Goal: Task Accomplishment & Management: Use online tool/utility

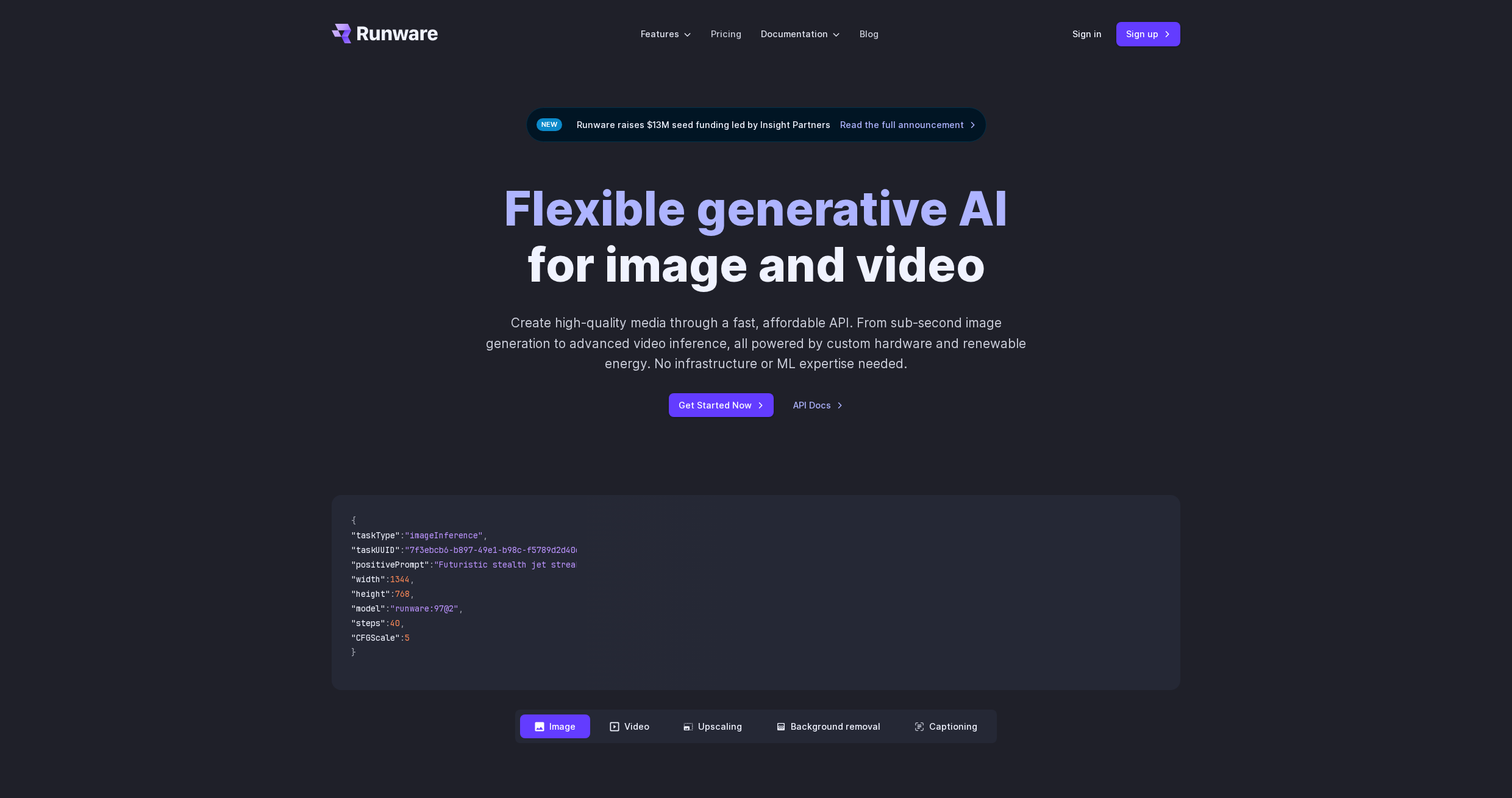
click at [1103, 35] on div "Sign in Sign up" at bounding box center [1126, 34] width 108 height 24
click at [1097, 36] on link "Sign in" at bounding box center [1086, 34] width 29 height 14
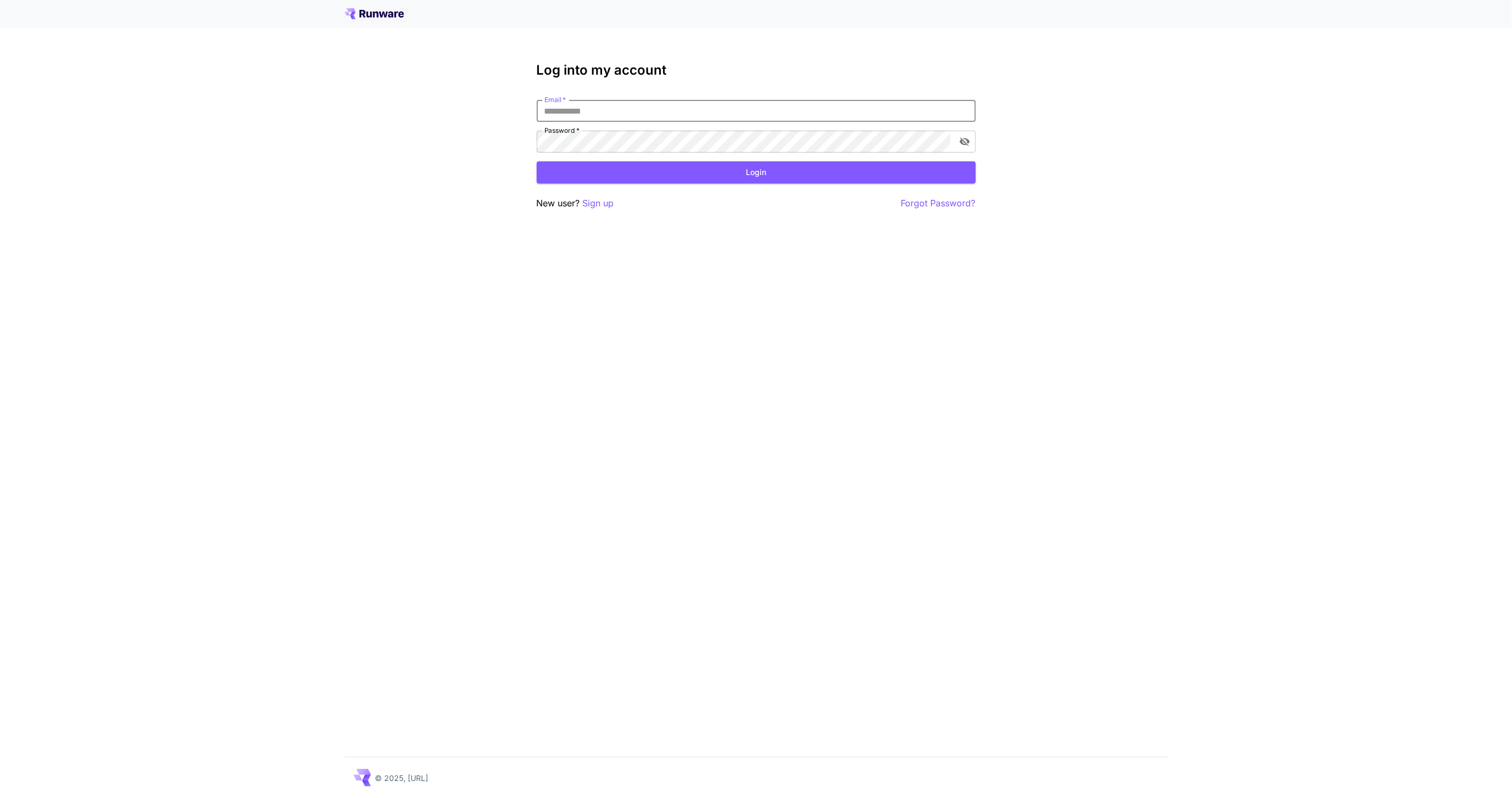
click at [686, 110] on input "Email   *" at bounding box center [756, 111] width 439 height 22
type input "**********"
click button "Login" at bounding box center [756, 172] width 439 height 22
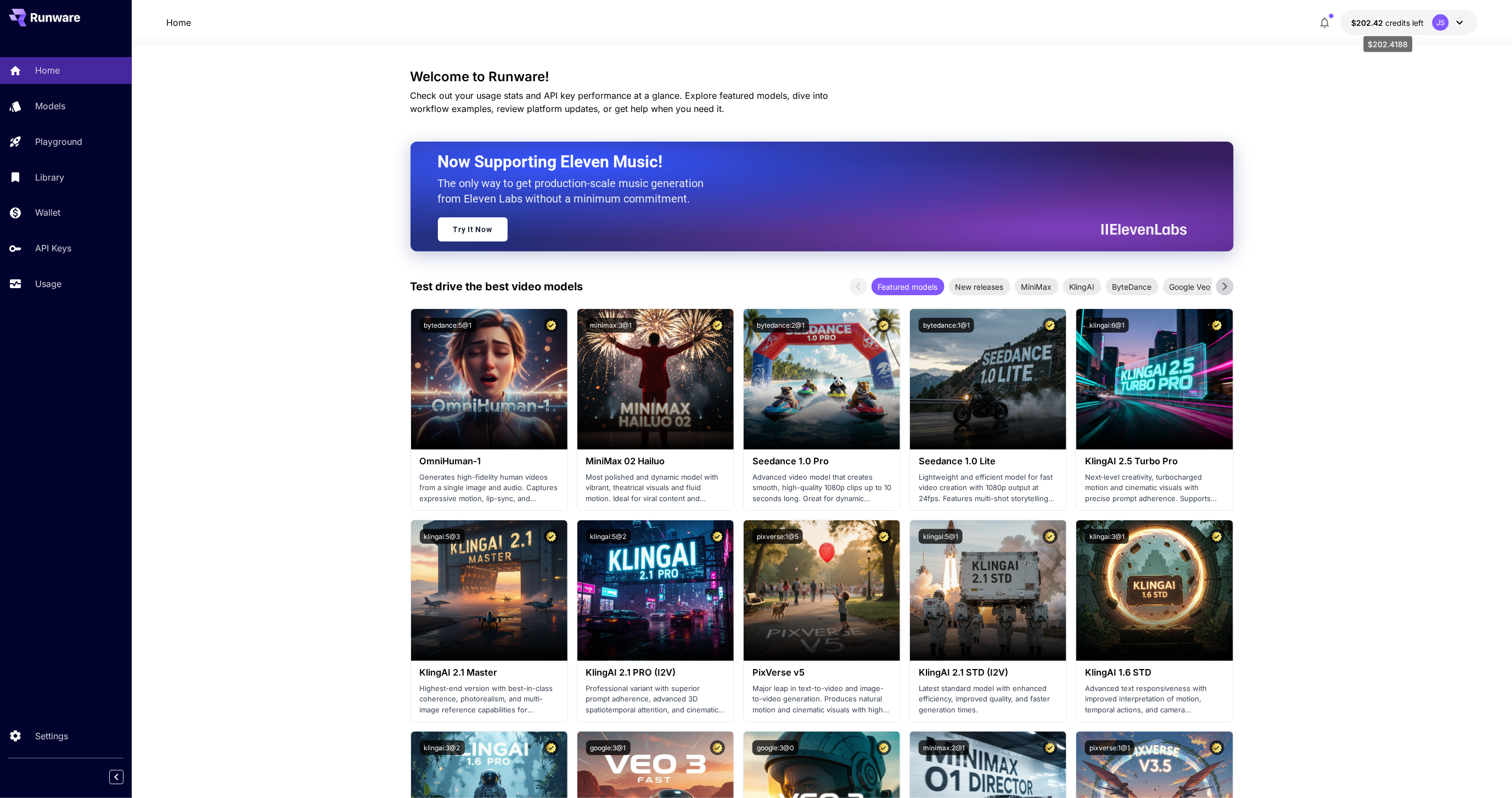
click at [1402, 21] on span "credits left" at bounding box center [1405, 22] width 39 height 9
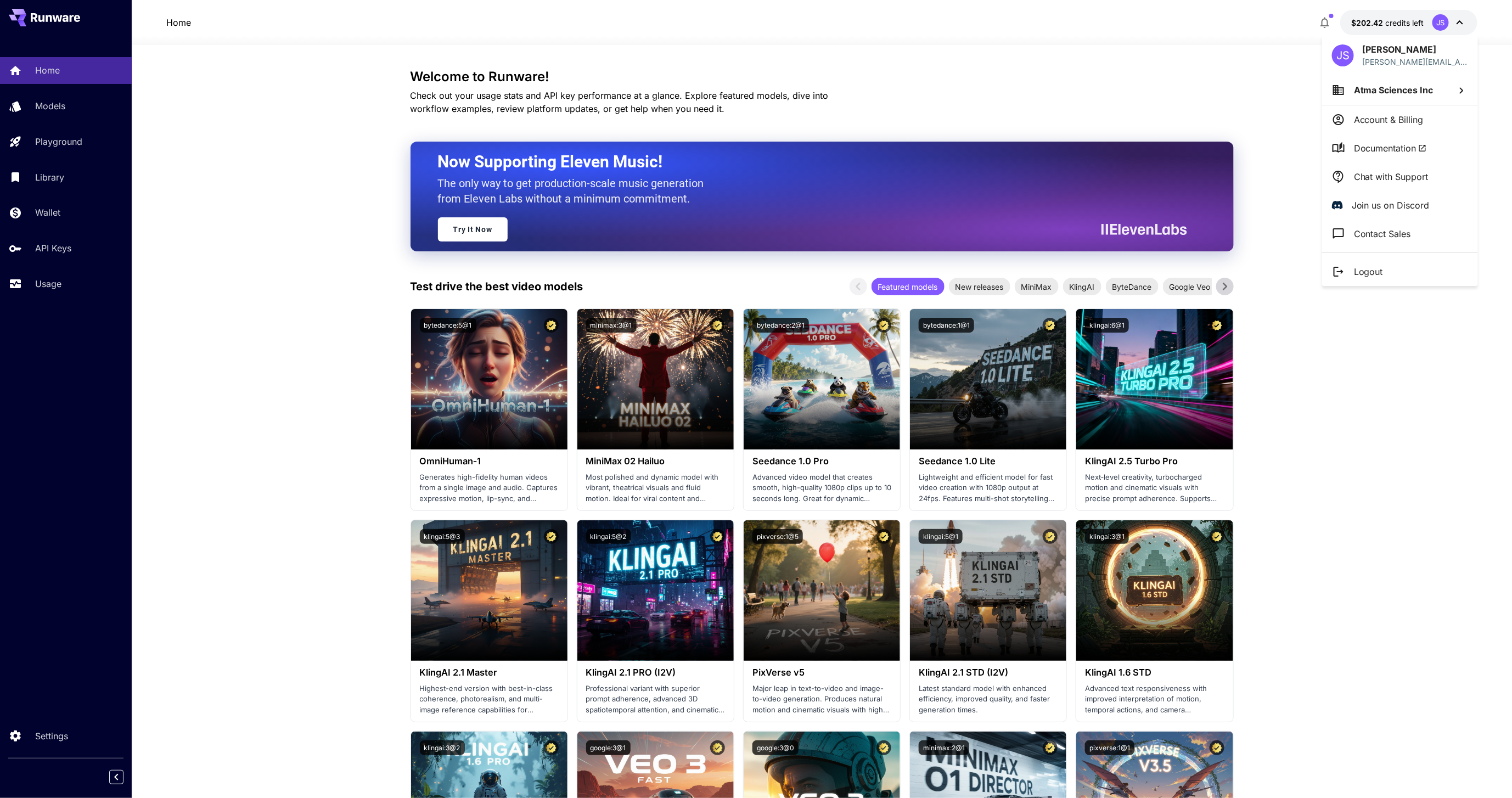
click at [1416, 118] on p "Account & Billing" at bounding box center [1388, 120] width 69 height 13
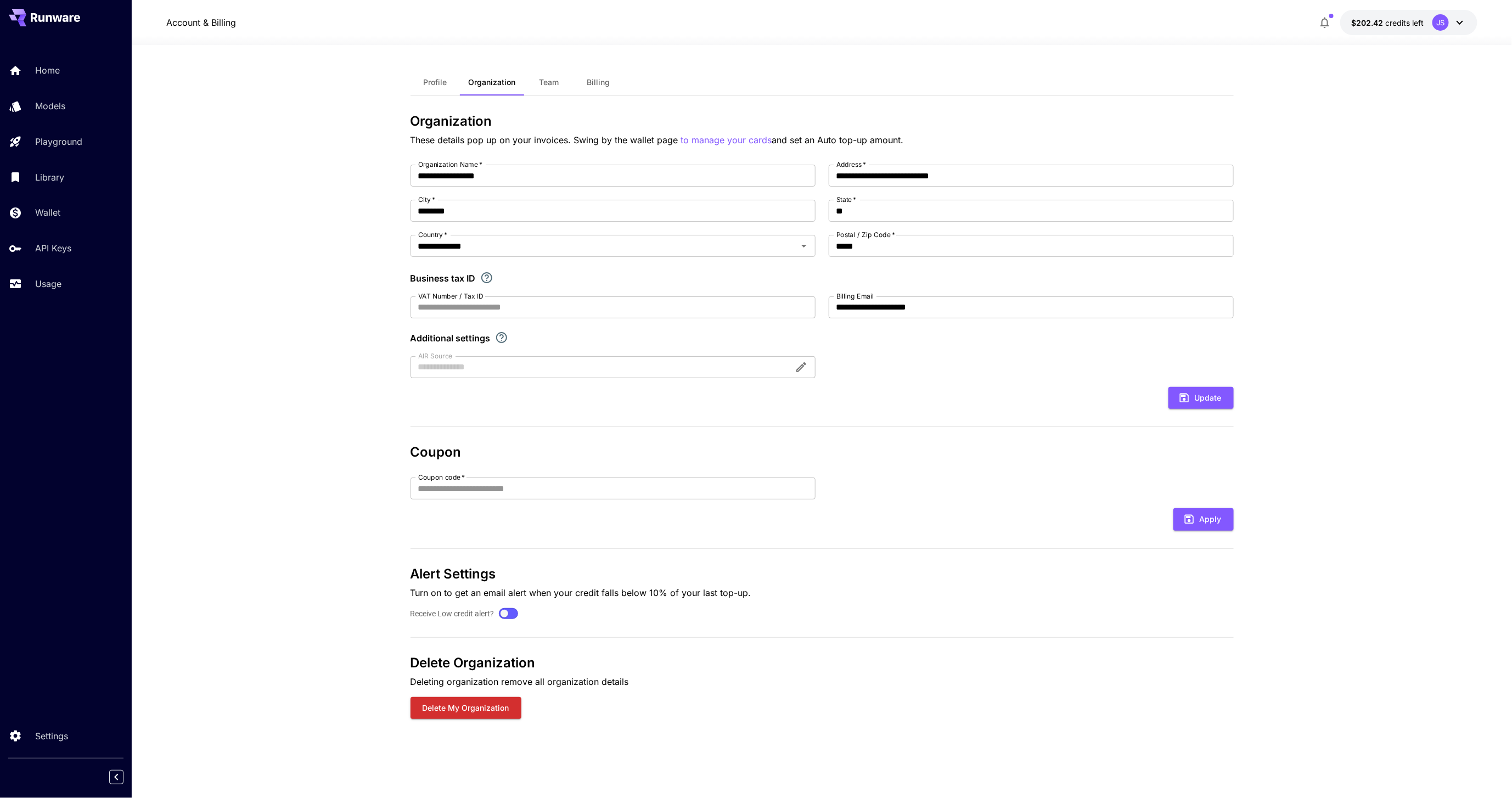
click at [586, 84] on button "Billing" at bounding box center [598, 82] width 49 height 26
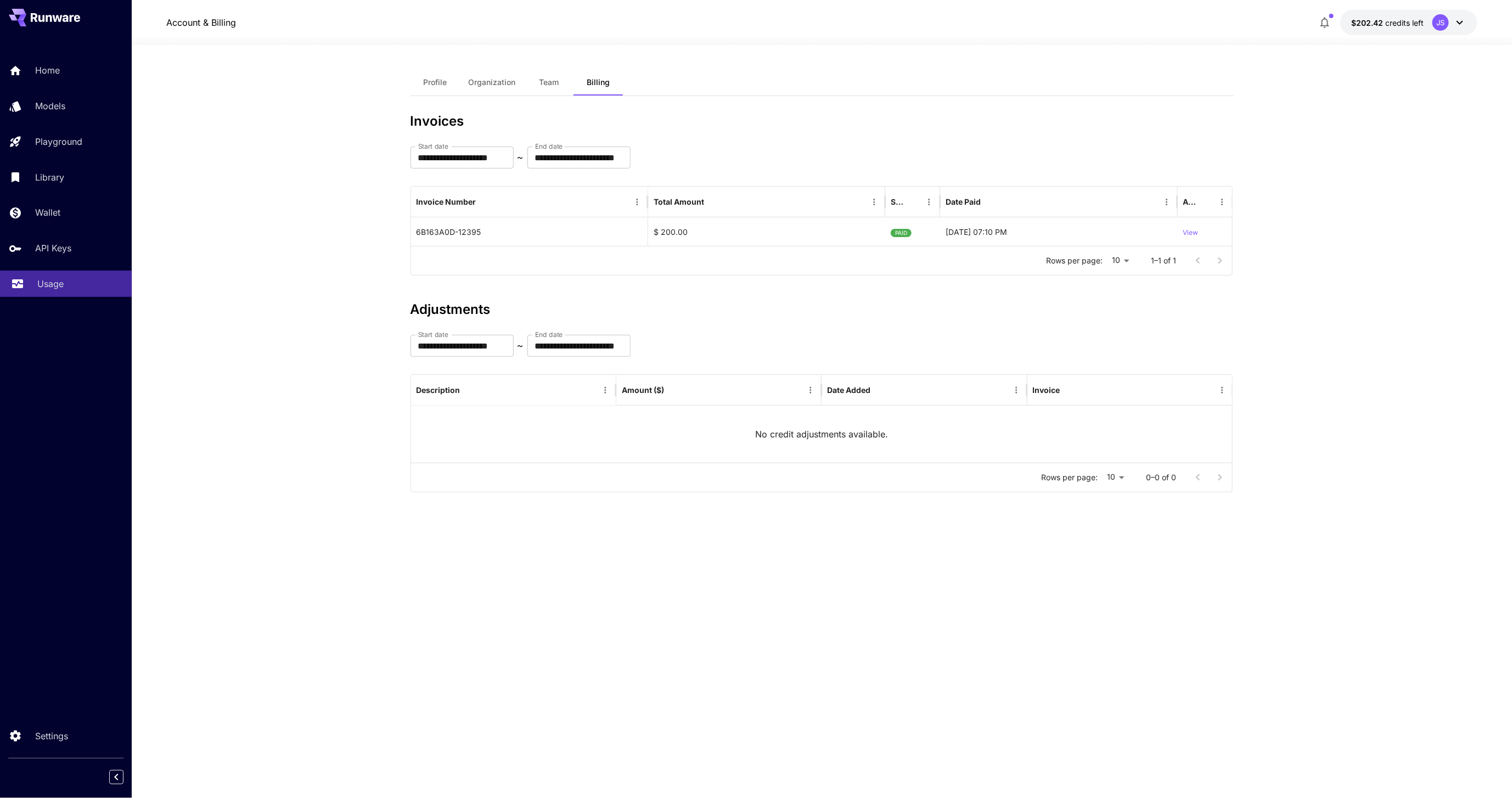
click at [55, 286] on p "Usage" at bounding box center [50, 283] width 26 height 13
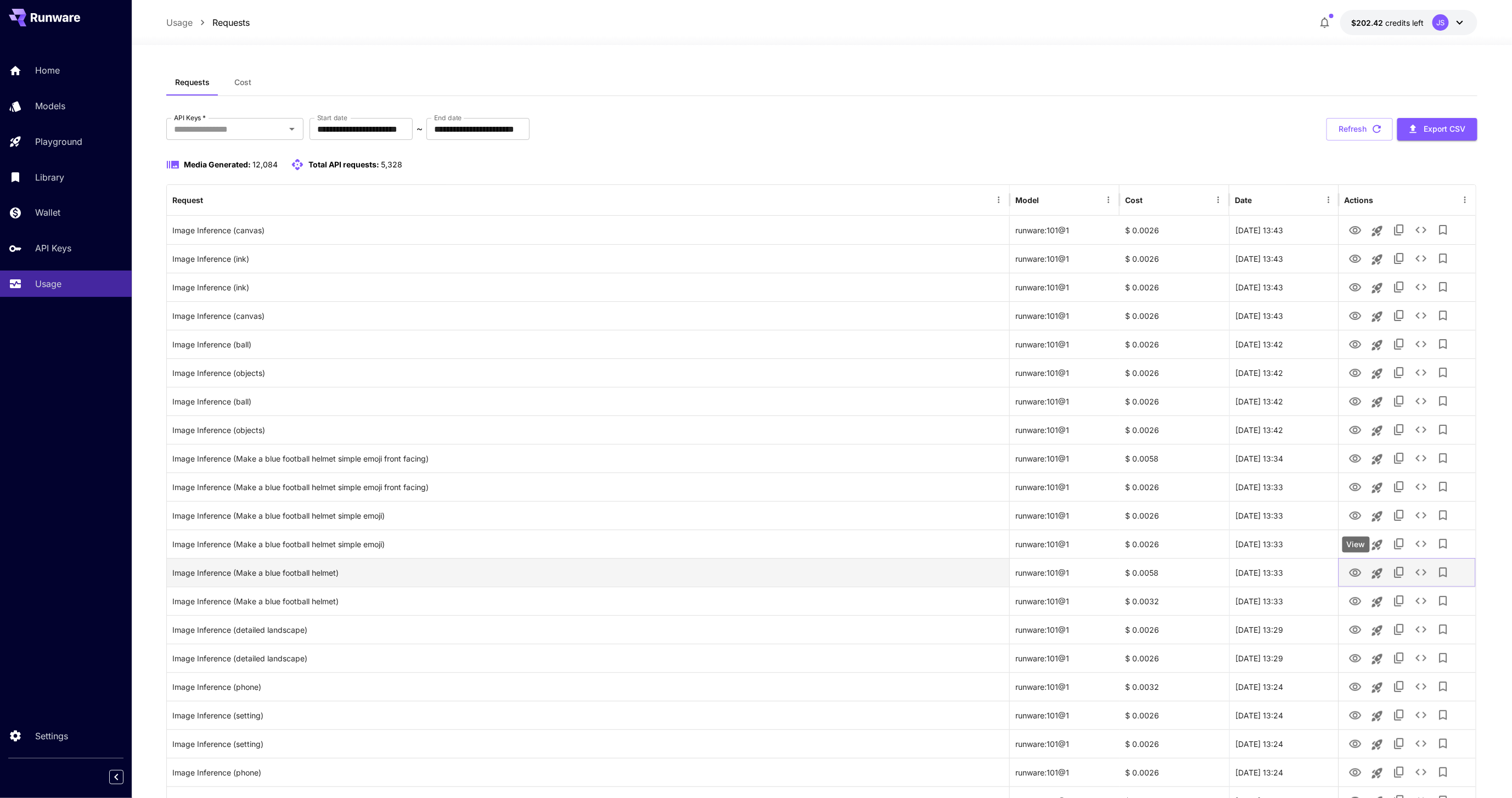
click at [1357, 575] on icon "View" at bounding box center [1355, 572] width 12 height 8
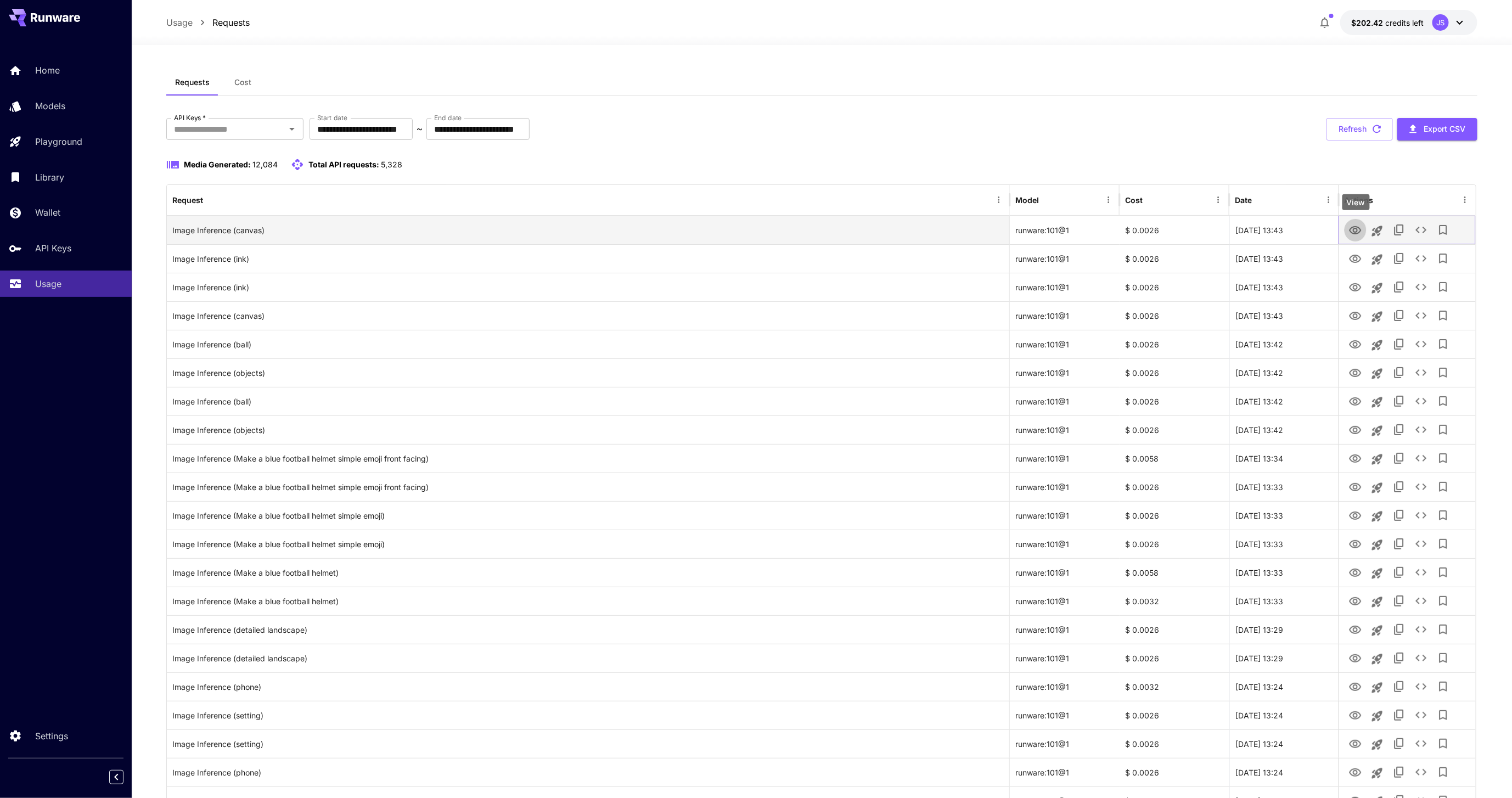
click at [1359, 227] on icon "View" at bounding box center [1355, 230] width 12 height 8
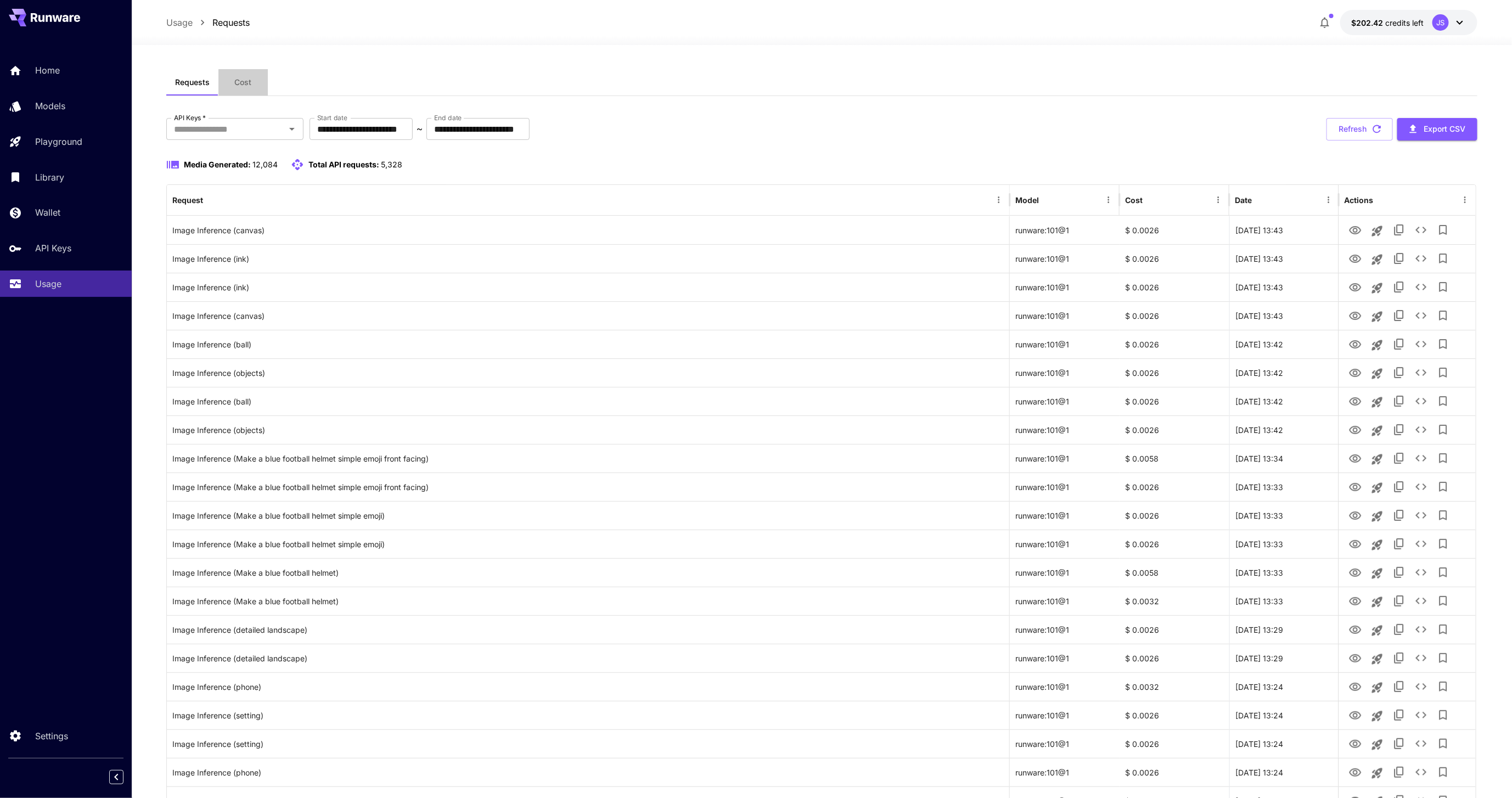
click at [241, 85] on span "Cost" at bounding box center [243, 82] width 17 height 10
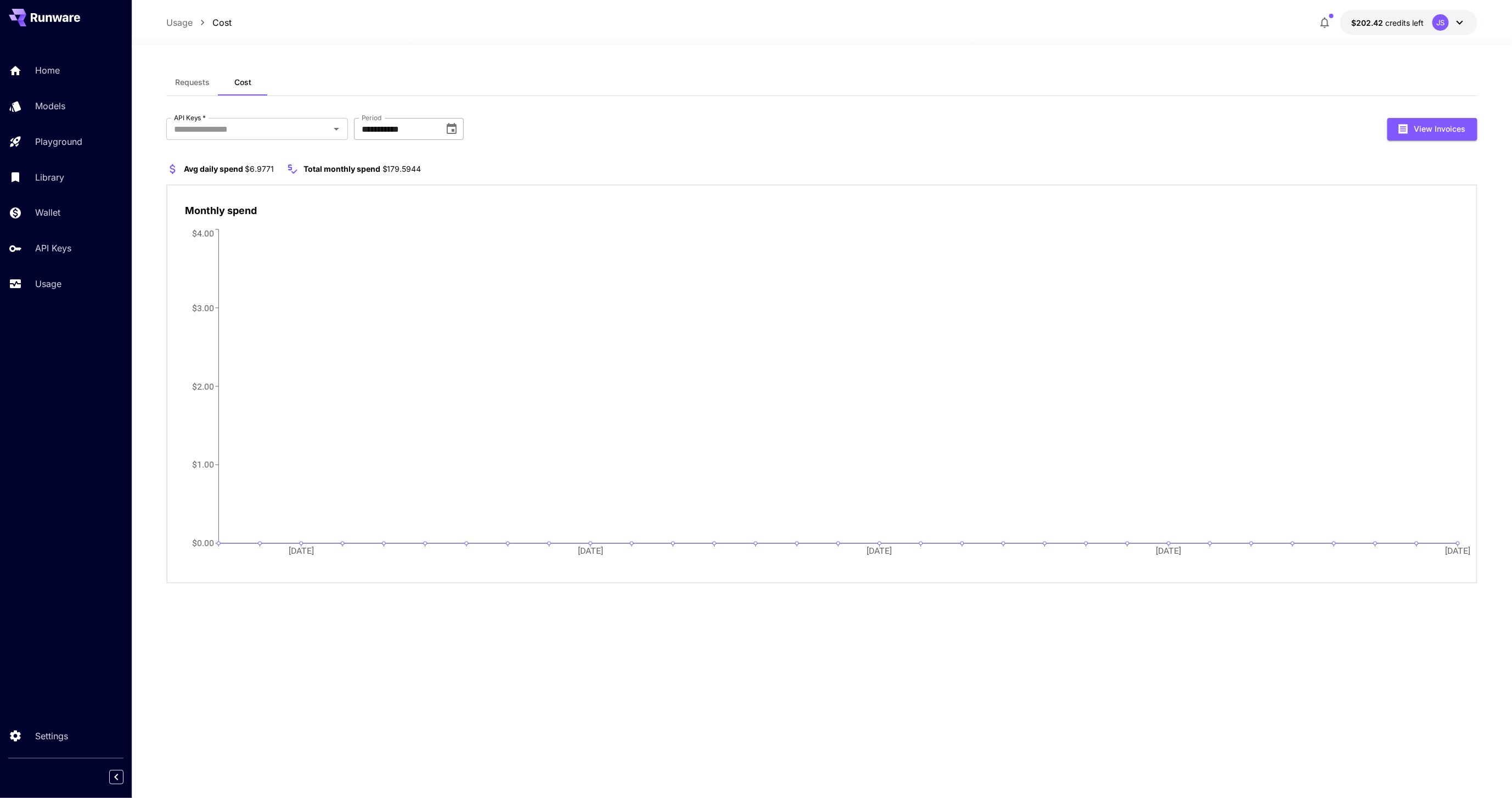
click at [410, 124] on input "**********" at bounding box center [394, 129] width 82 height 22
click at [445, 127] on button "Choose date, selected date is Aug 31, 2025" at bounding box center [452, 129] width 22 height 22
click at [497, 242] on button "Sep" at bounding box center [498, 241] width 39 height 20
type input "**********"
click at [897, 141] on div "**********" at bounding box center [821, 351] width 1311 height 465
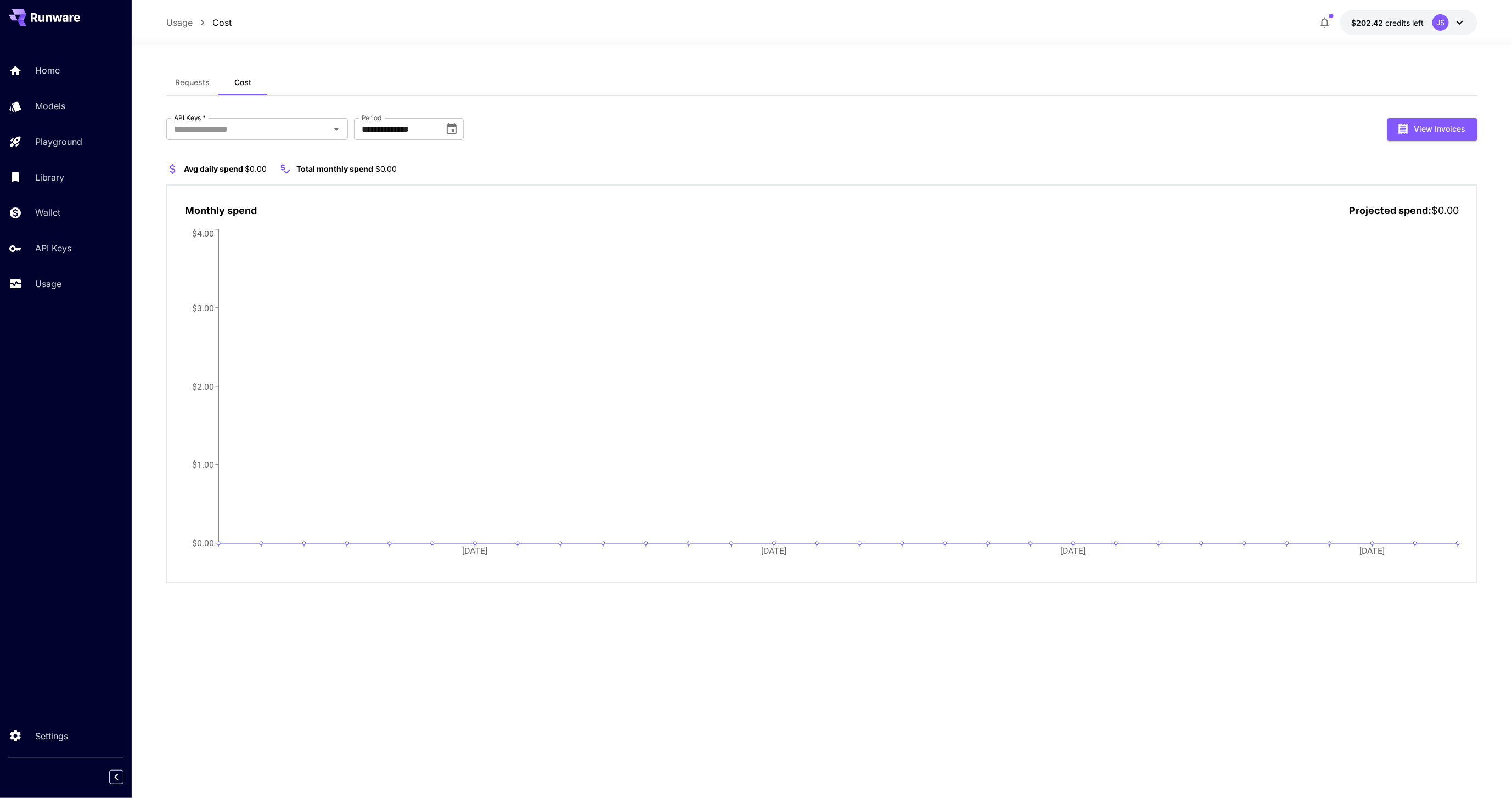
click at [1450, 24] on div "JS" at bounding box center [1450, 22] width 34 height 16
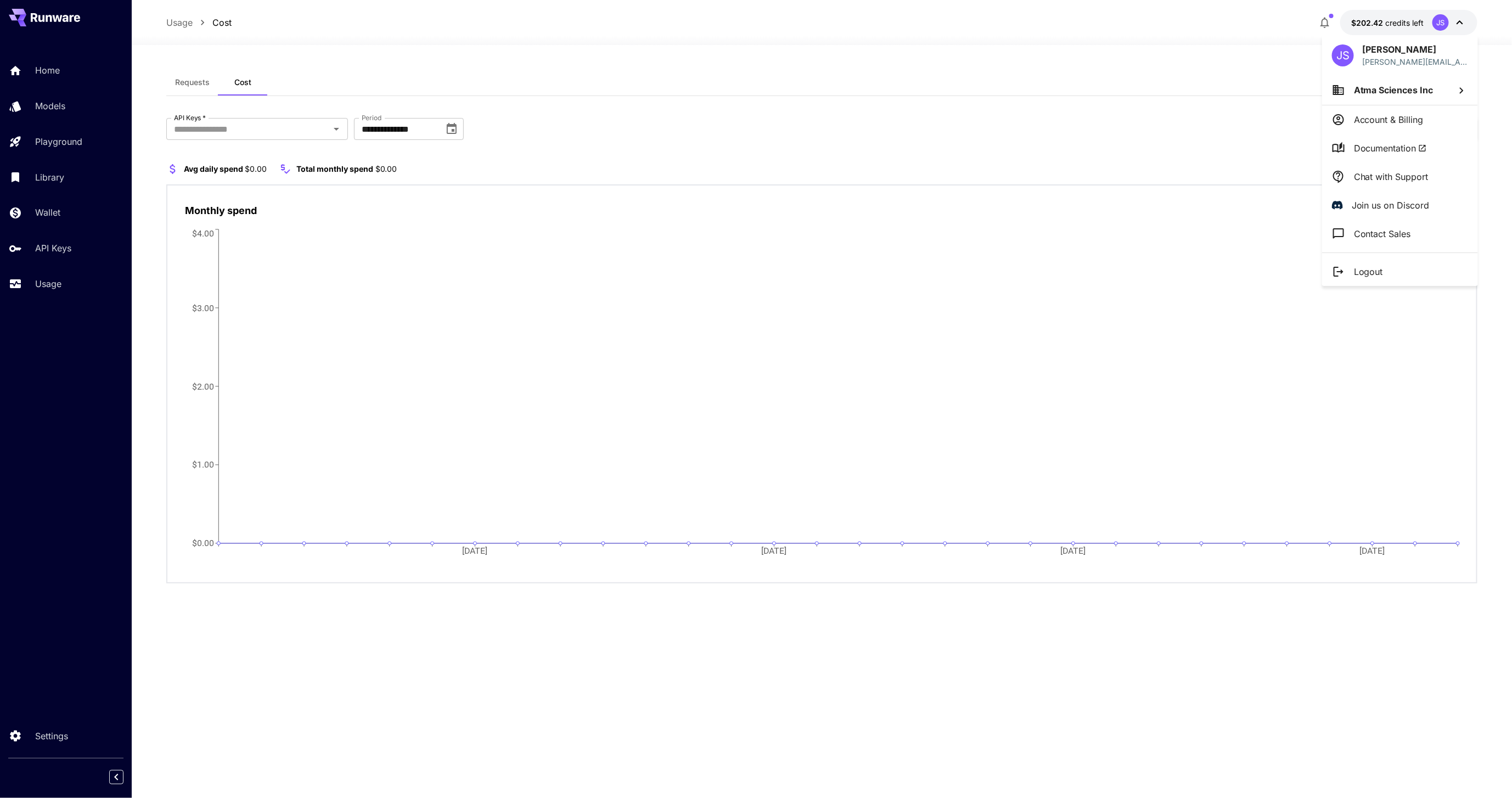
click at [1389, 94] on span "Atma Sciences Inc" at bounding box center [1393, 89] width 79 height 11
click at [905, 116] on div at bounding box center [756, 399] width 1512 height 798
click at [270, 130] on div at bounding box center [756, 399] width 1512 height 798
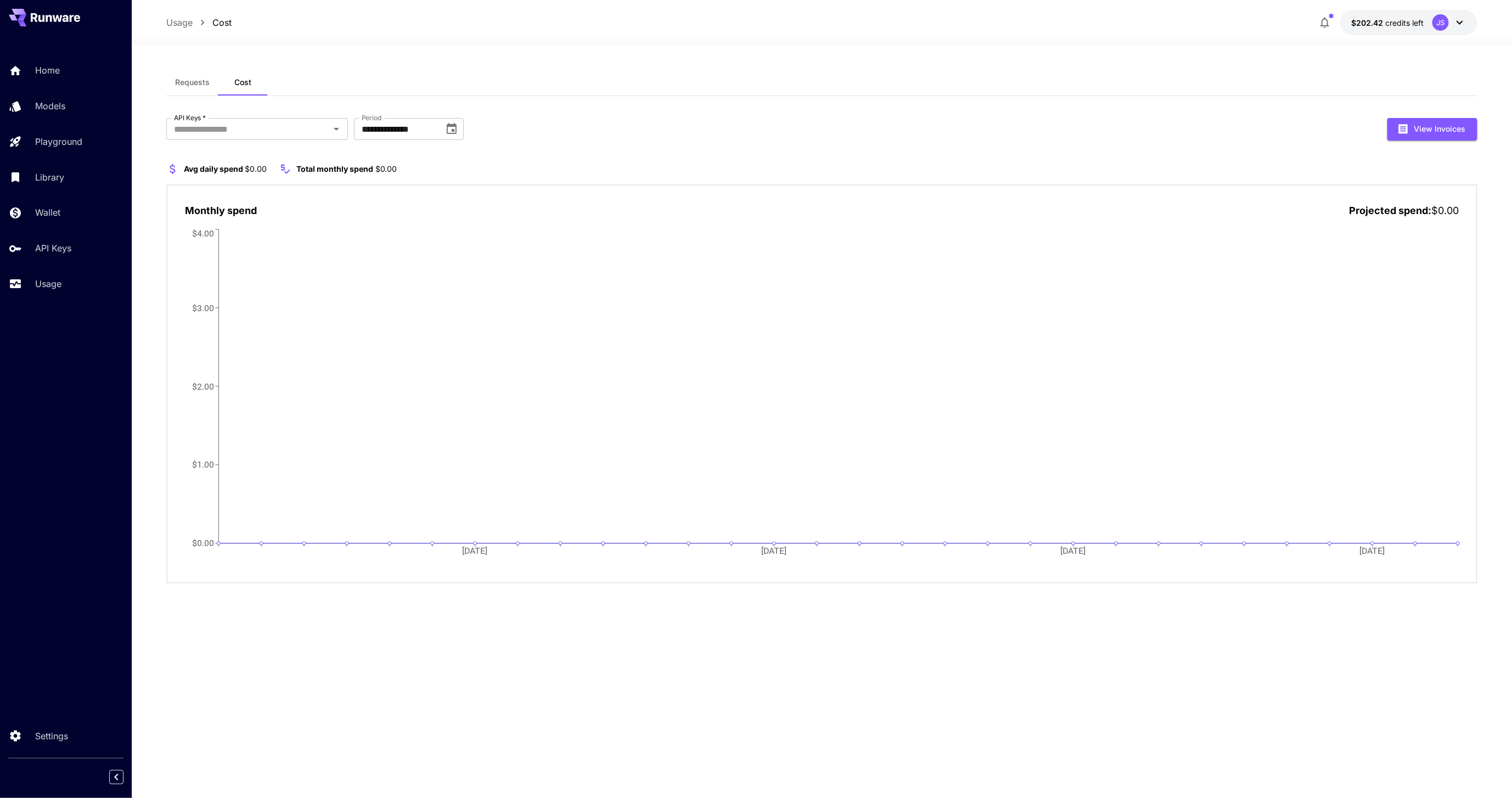
click at [185, 85] on span "Requests" at bounding box center [193, 82] width 34 height 10
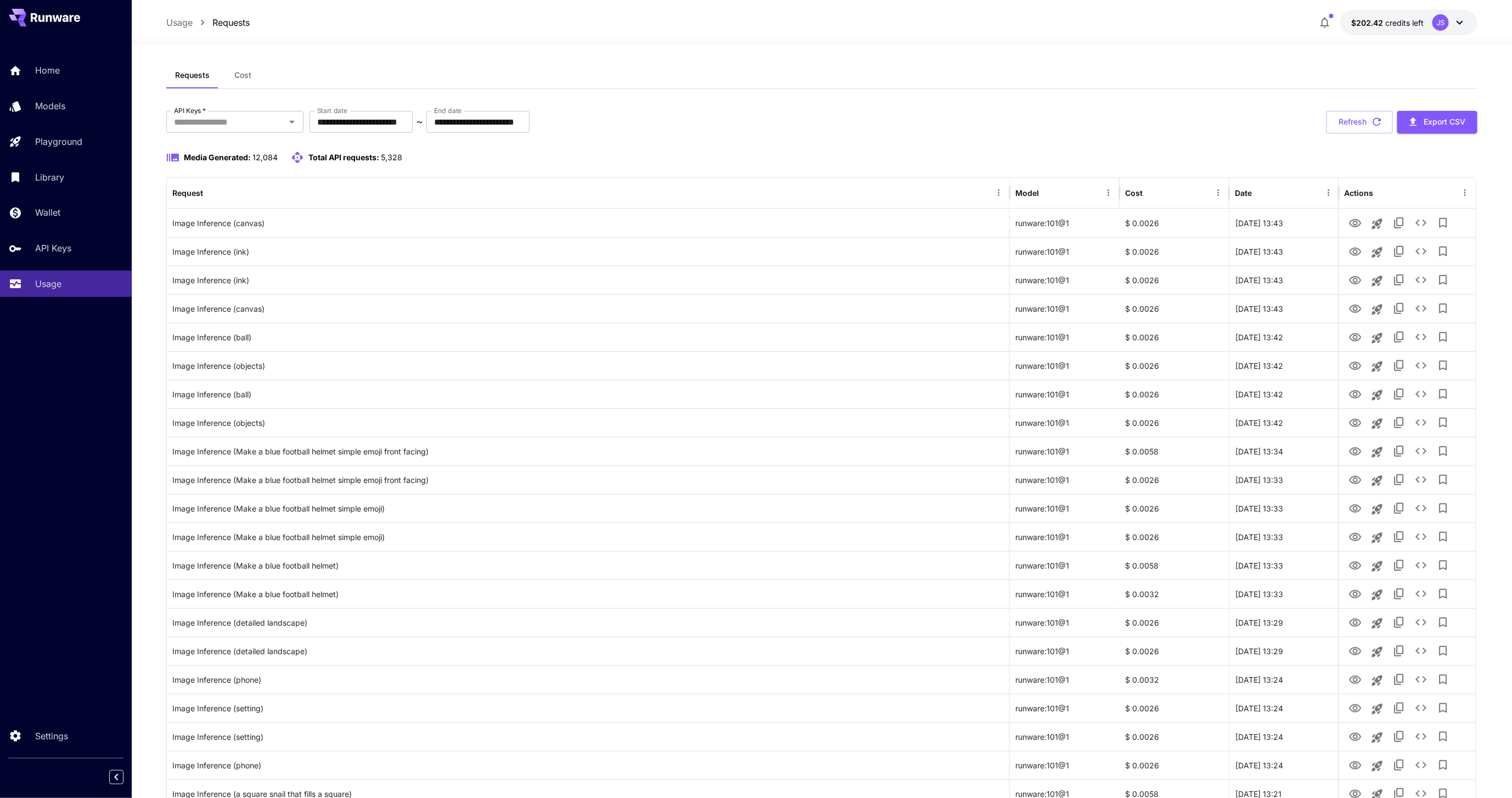
scroll to position [10, 0]
click at [1147, 219] on div "$ 0.0026" at bounding box center [1174, 220] width 110 height 29
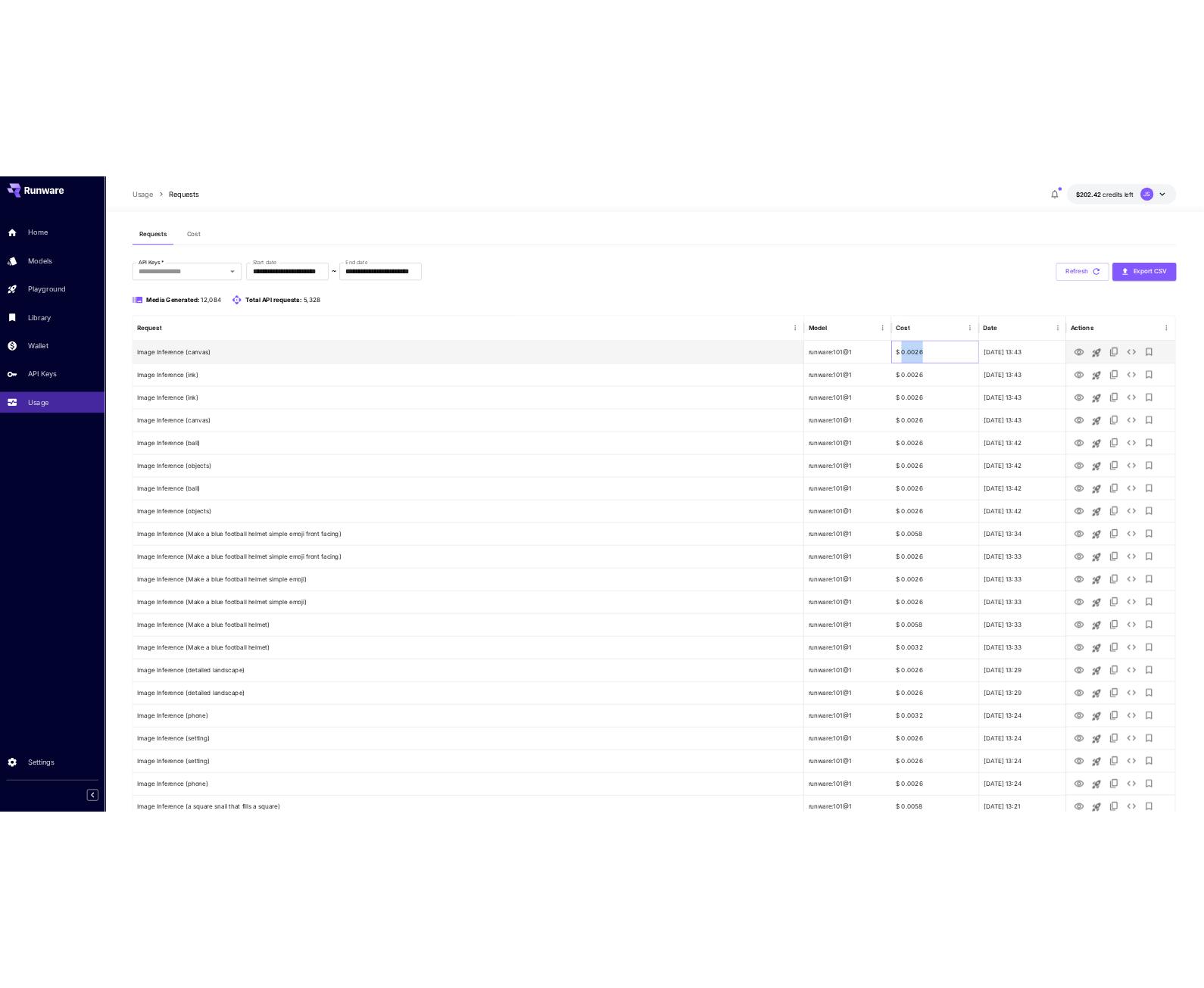
scroll to position [0, 0]
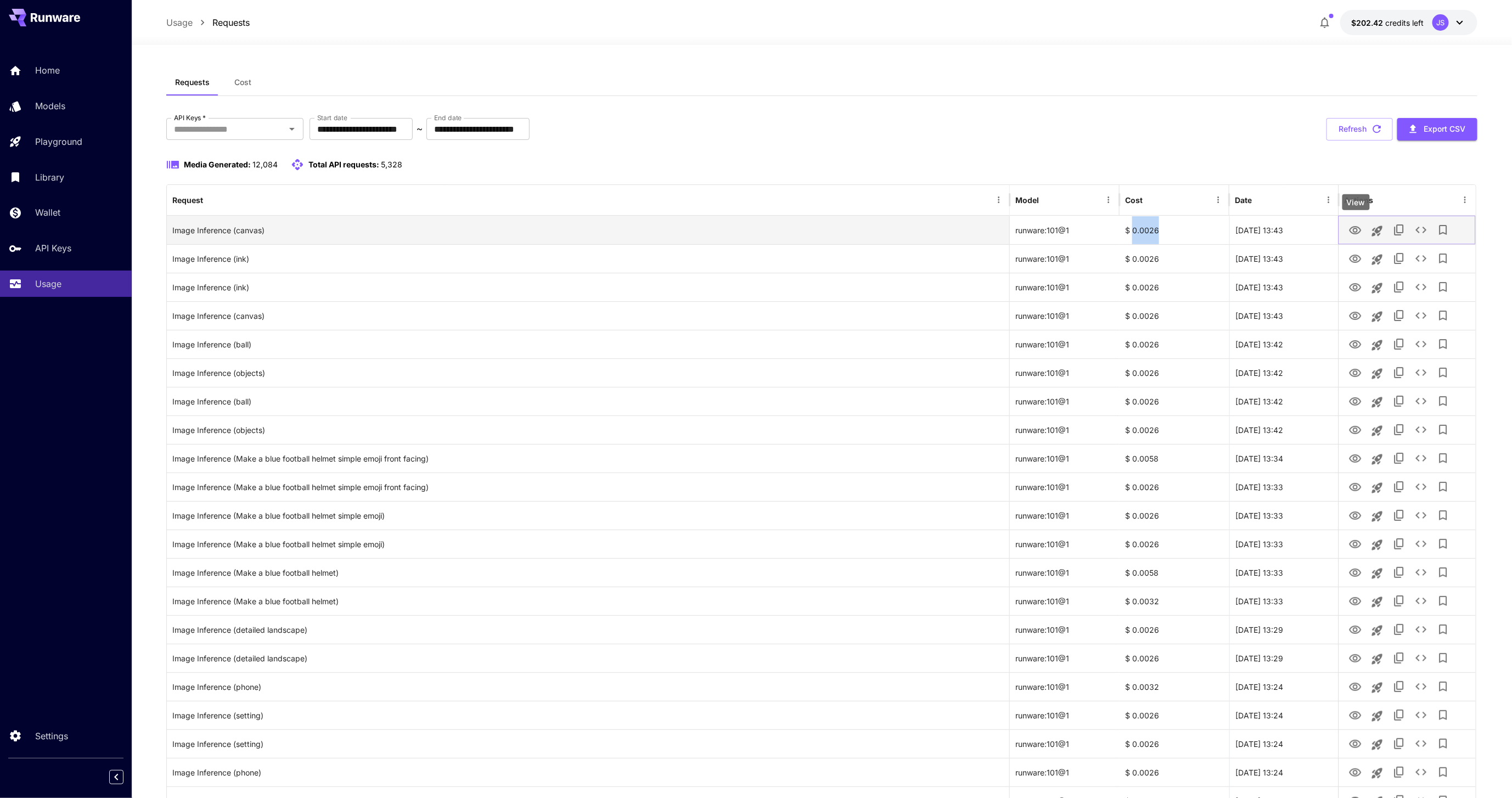
click at [1357, 231] on icon "View" at bounding box center [1355, 230] width 13 height 13
click at [1103, 127] on div "**********" at bounding box center [821, 129] width 1311 height 22
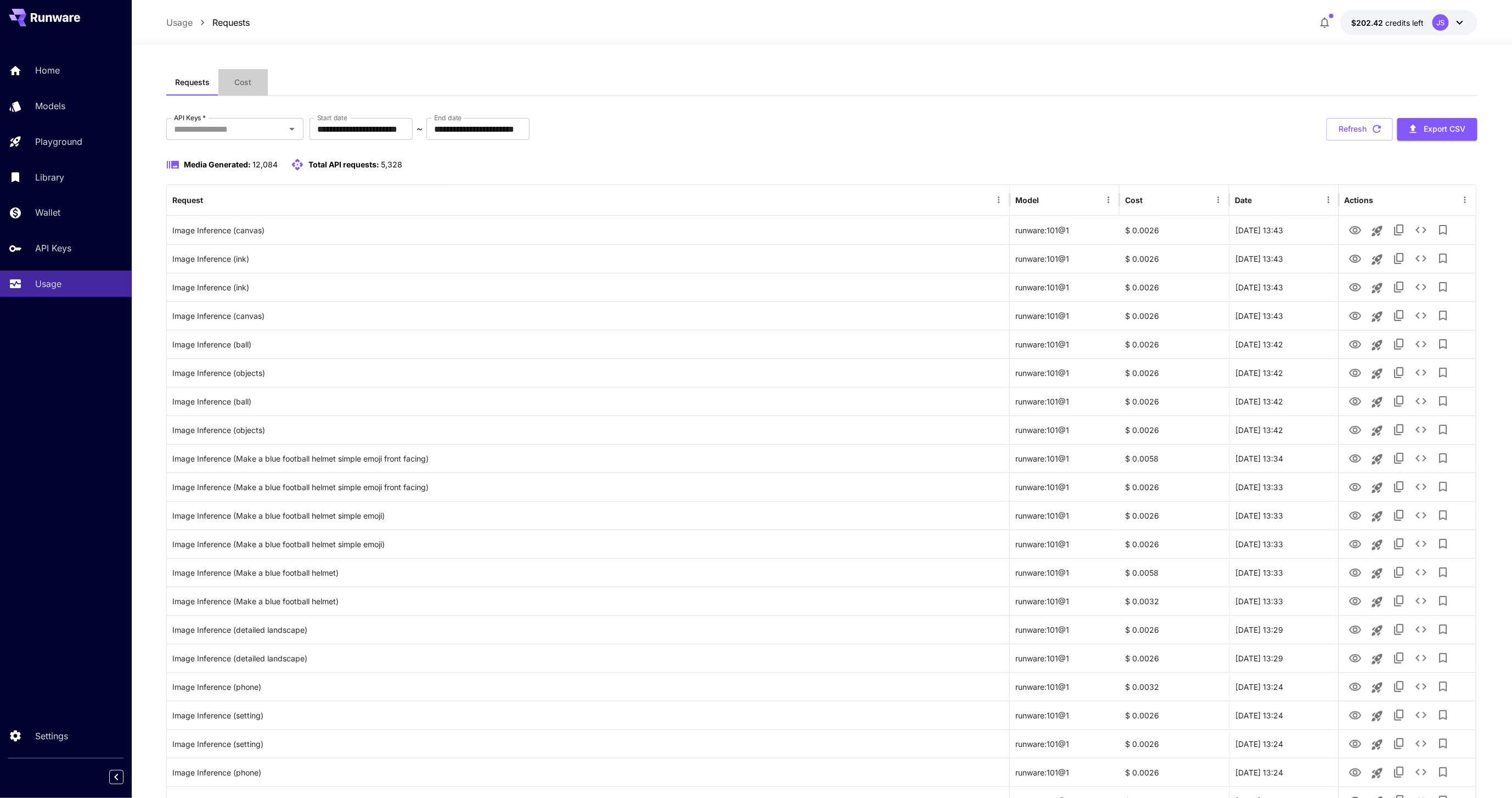
click at [223, 88] on button "Cost" at bounding box center [243, 82] width 49 height 26
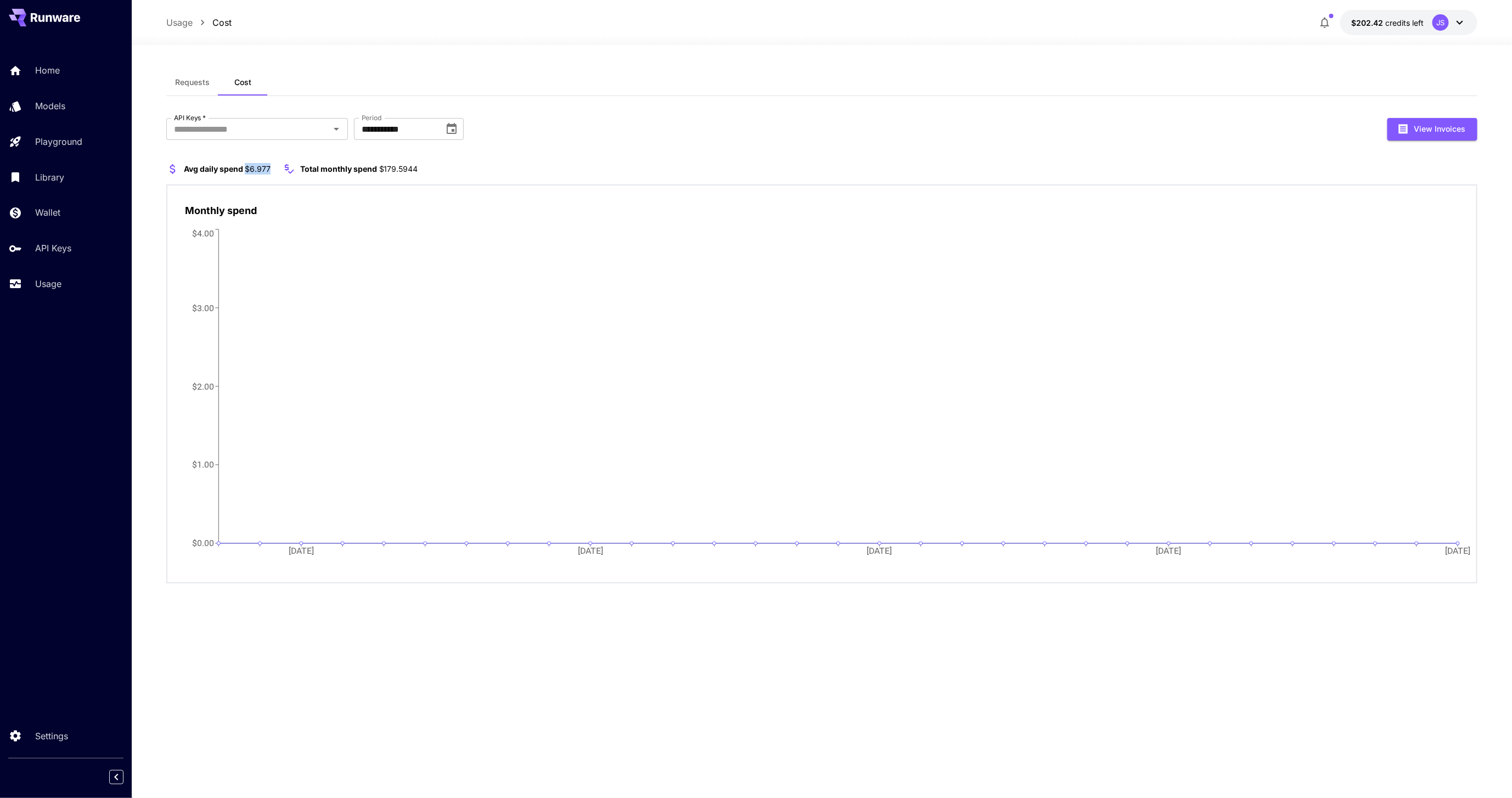
drag, startPoint x: 247, startPoint y: 166, endPoint x: 289, endPoint y: 168, distance: 42.0
click at [289, 168] on section "Avg daily spend $6.977 Total monthly spend $179.5944" at bounding box center [821, 169] width 1311 height 13
click at [289, 168] on icon at bounding box center [289, 169] width 13 height 13
click at [389, 135] on input "**********" at bounding box center [394, 129] width 82 height 22
click at [454, 124] on icon "Choose date, selected date is Aug 31, 2025" at bounding box center [452, 128] width 10 height 11
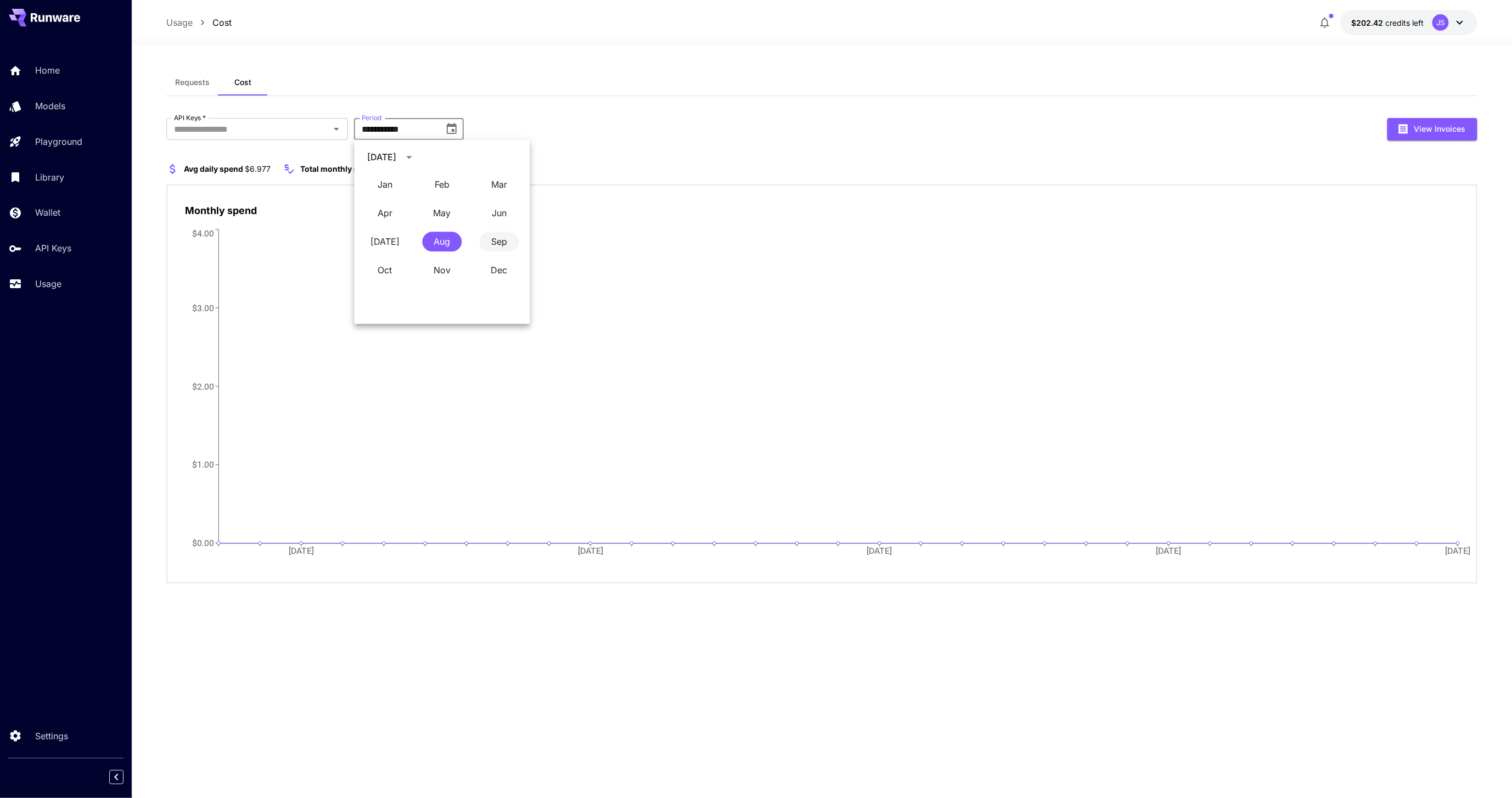
click at [495, 240] on button "Sep" at bounding box center [498, 241] width 39 height 20
type input "**********"
click at [605, 165] on section "Avg daily spend $0.00 Total monthly spend $0.00" at bounding box center [821, 169] width 1311 height 13
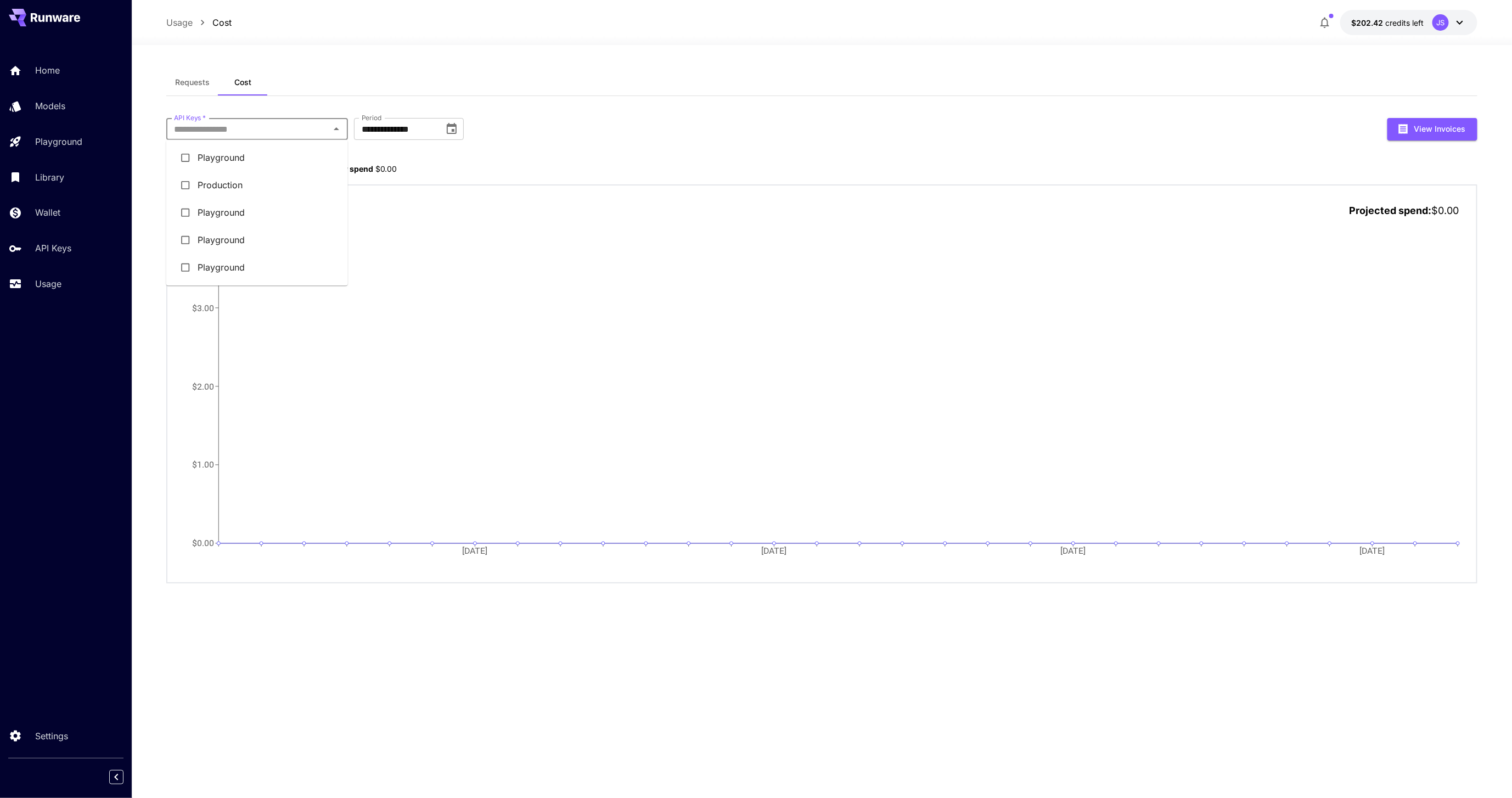
click at [200, 130] on input "API Keys   *" at bounding box center [248, 128] width 157 height 15
click at [242, 165] on li "Playground" at bounding box center [257, 157] width 182 height 27
click at [218, 126] on icon at bounding box center [220, 129] width 7 height 7
click at [226, 128] on input "API Keys   *" at bounding box center [248, 128] width 157 height 15
click at [209, 180] on li "Production" at bounding box center [257, 185] width 182 height 27
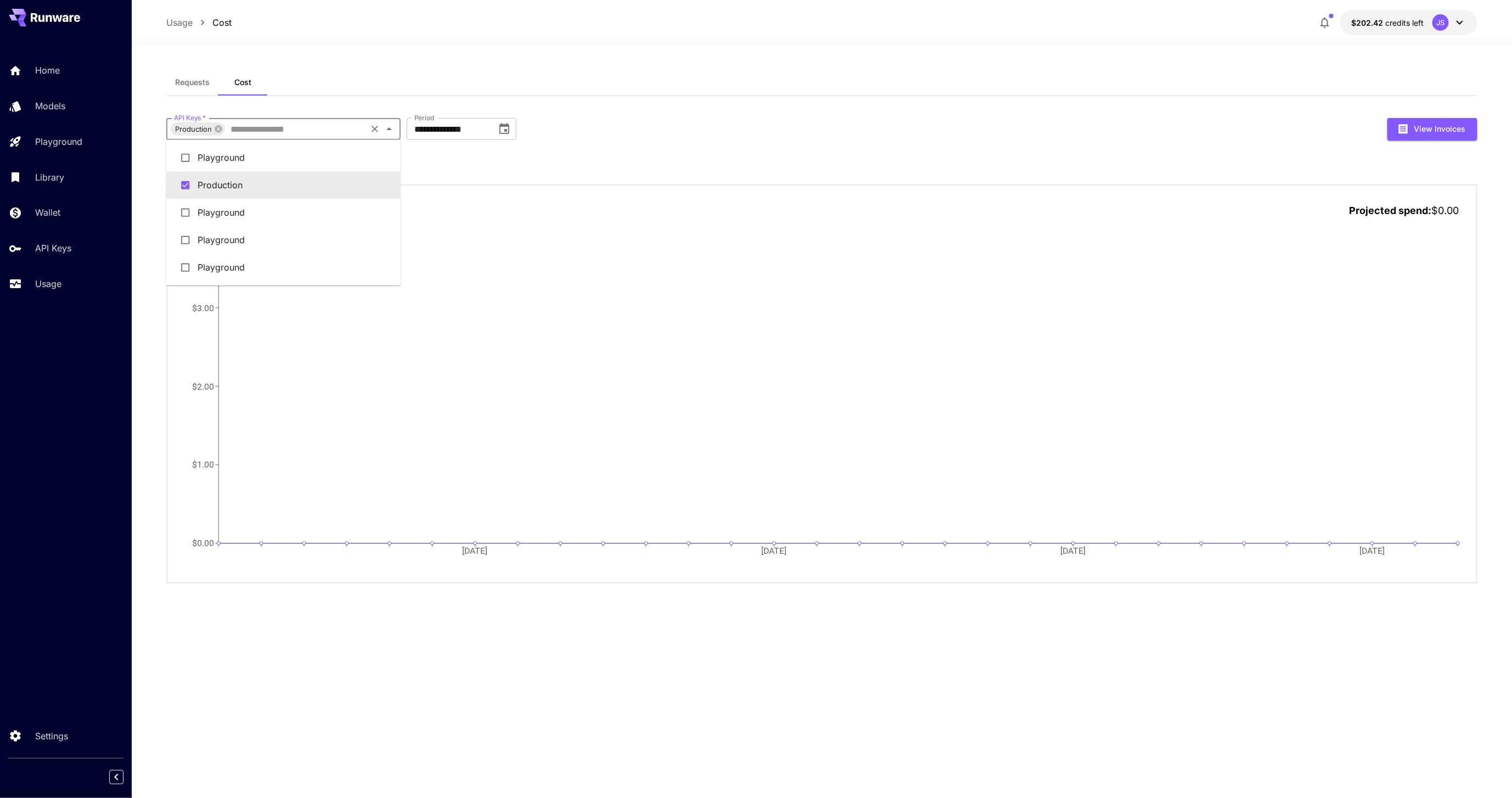
click at [269, 134] on input "API Keys   *" at bounding box center [296, 128] width 139 height 15
click at [244, 208] on li "Playground" at bounding box center [283, 212] width 234 height 27
click at [319, 127] on input "API Keys   *" at bounding box center [331, 128] width 93 height 15
click at [301, 230] on li "Playground" at bounding box center [289, 240] width 247 height 27
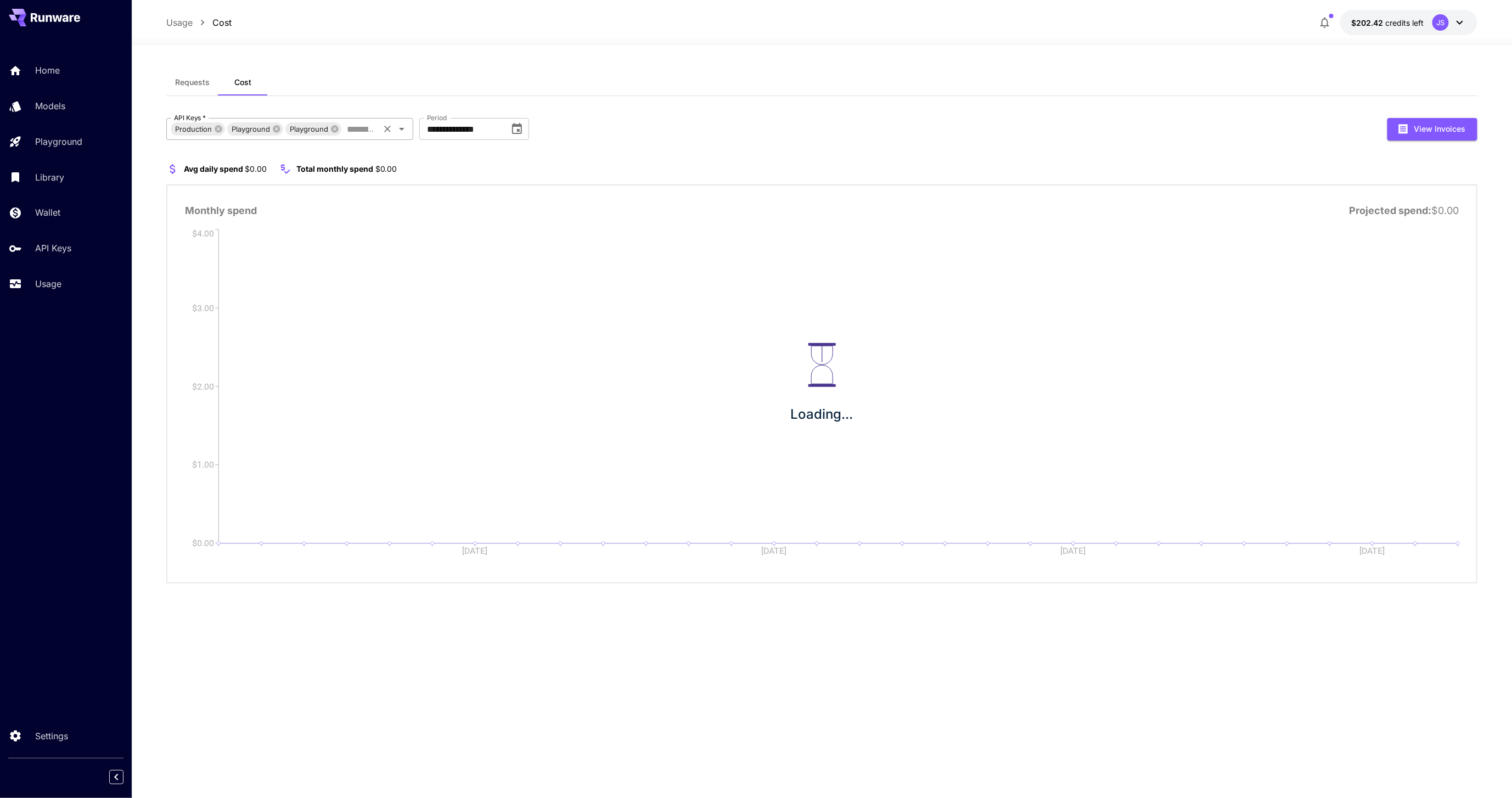
click at [365, 136] on div "Production Playground Playground API Keys   *" at bounding box center [289, 129] width 247 height 22
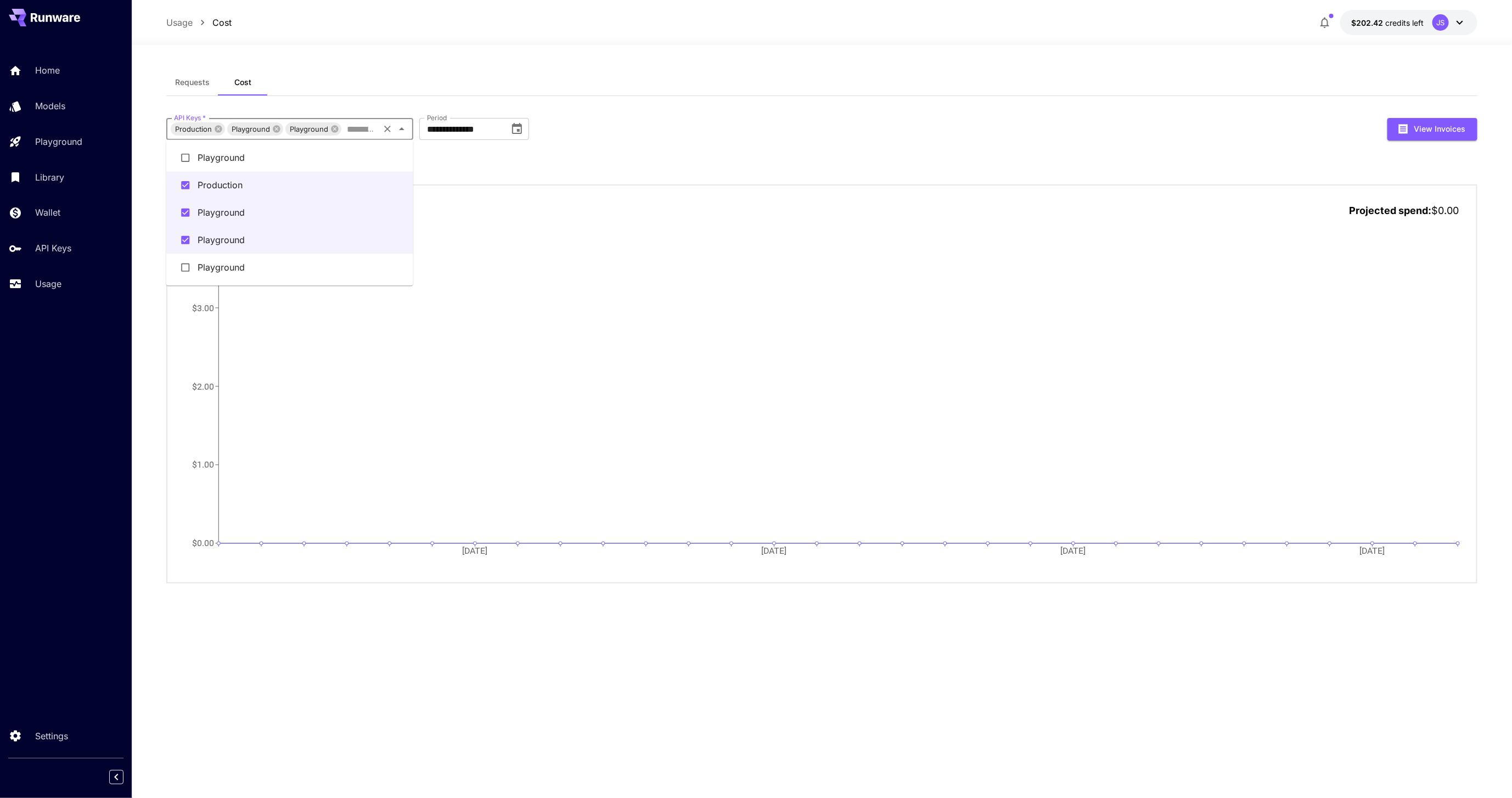
click at [298, 262] on li "Playground" at bounding box center [289, 267] width 247 height 27
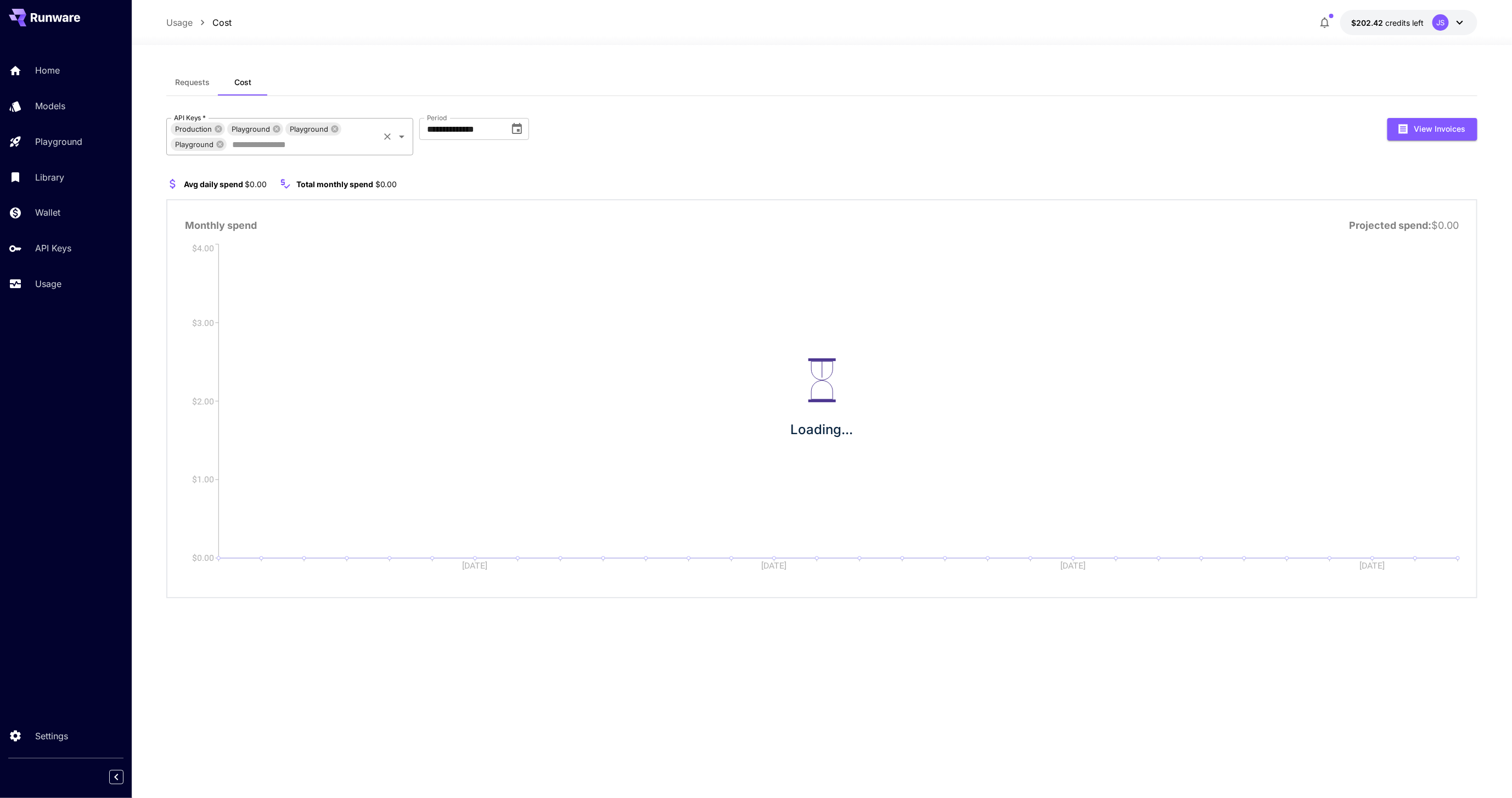
click at [369, 147] on input "API Keys   *" at bounding box center [302, 144] width 150 height 15
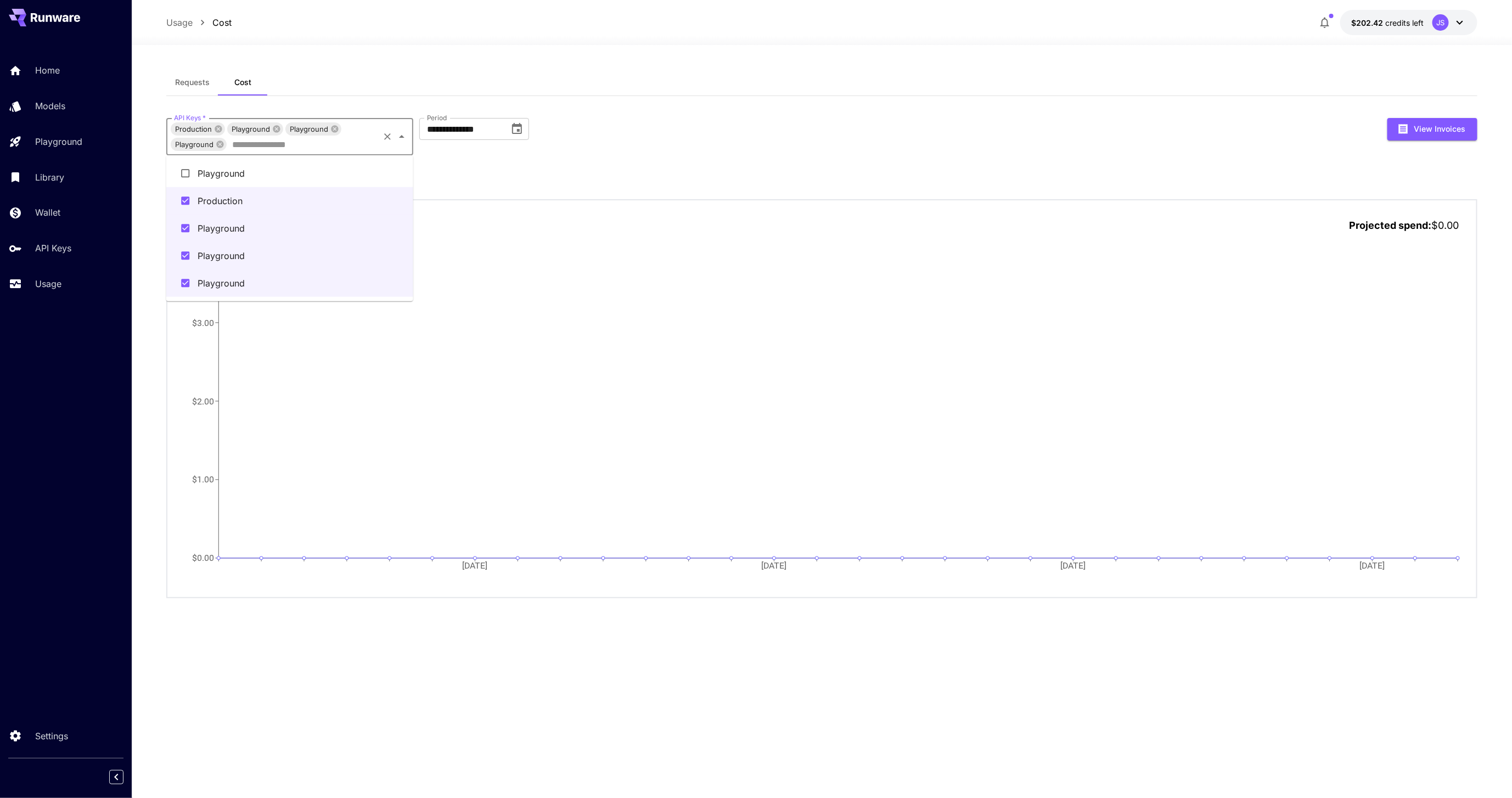
click at [319, 176] on li "Playground" at bounding box center [289, 173] width 247 height 27
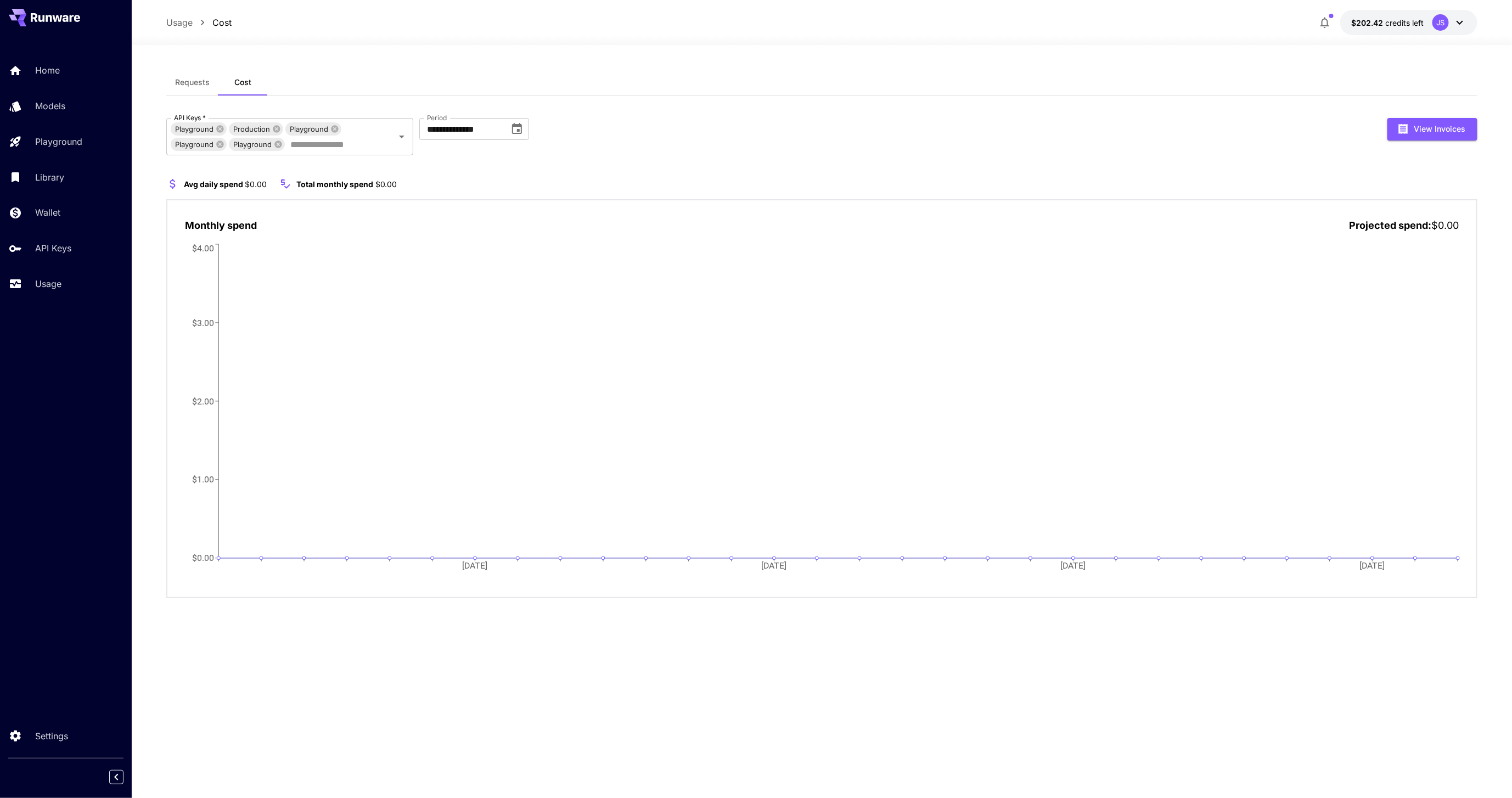
click at [1441, 17] on div "JS" at bounding box center [1440, 22] width 16 height 16
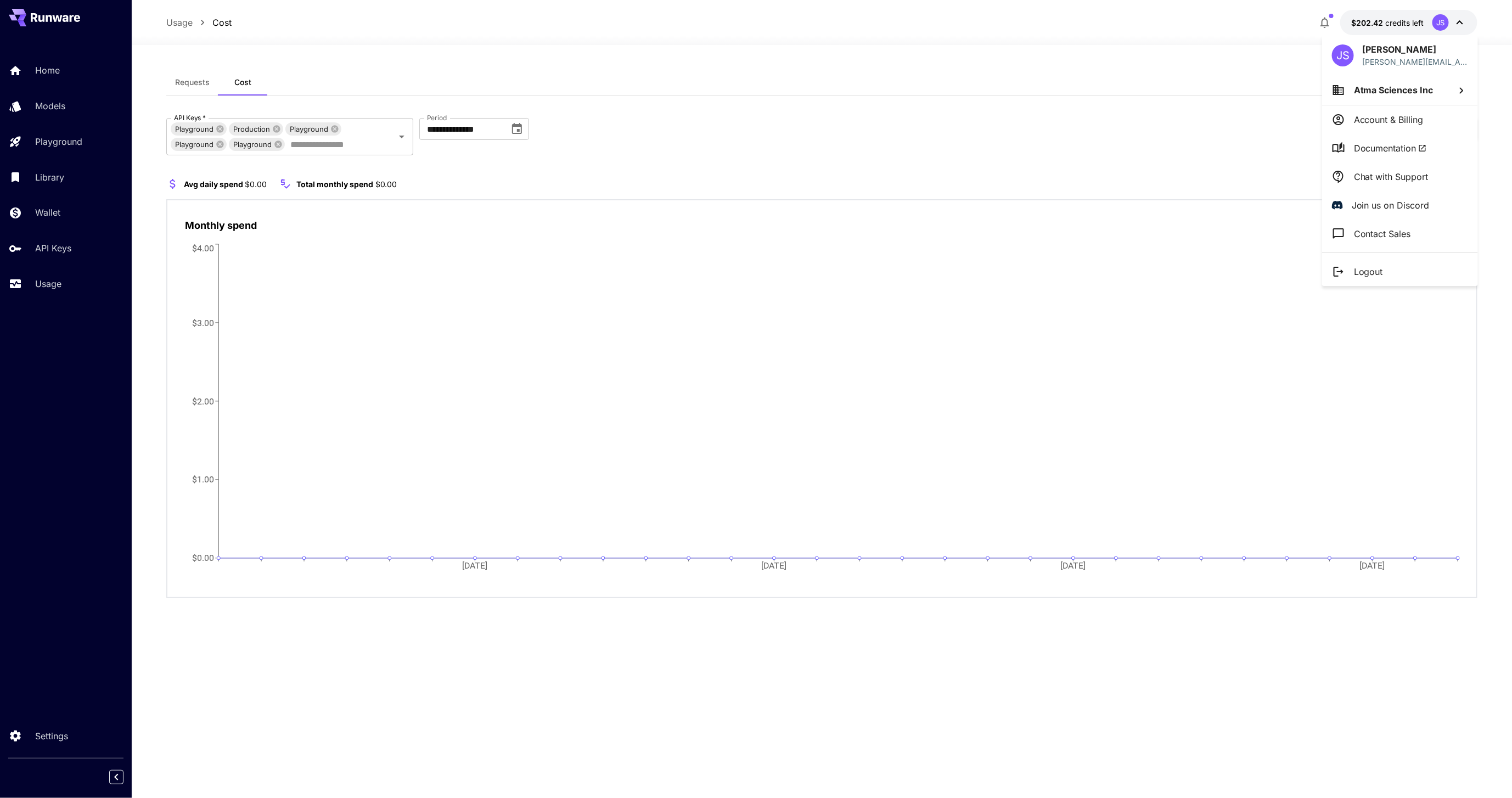
click at [1440, 19] on div at bounding box center [756, 399] width 1512 height 798
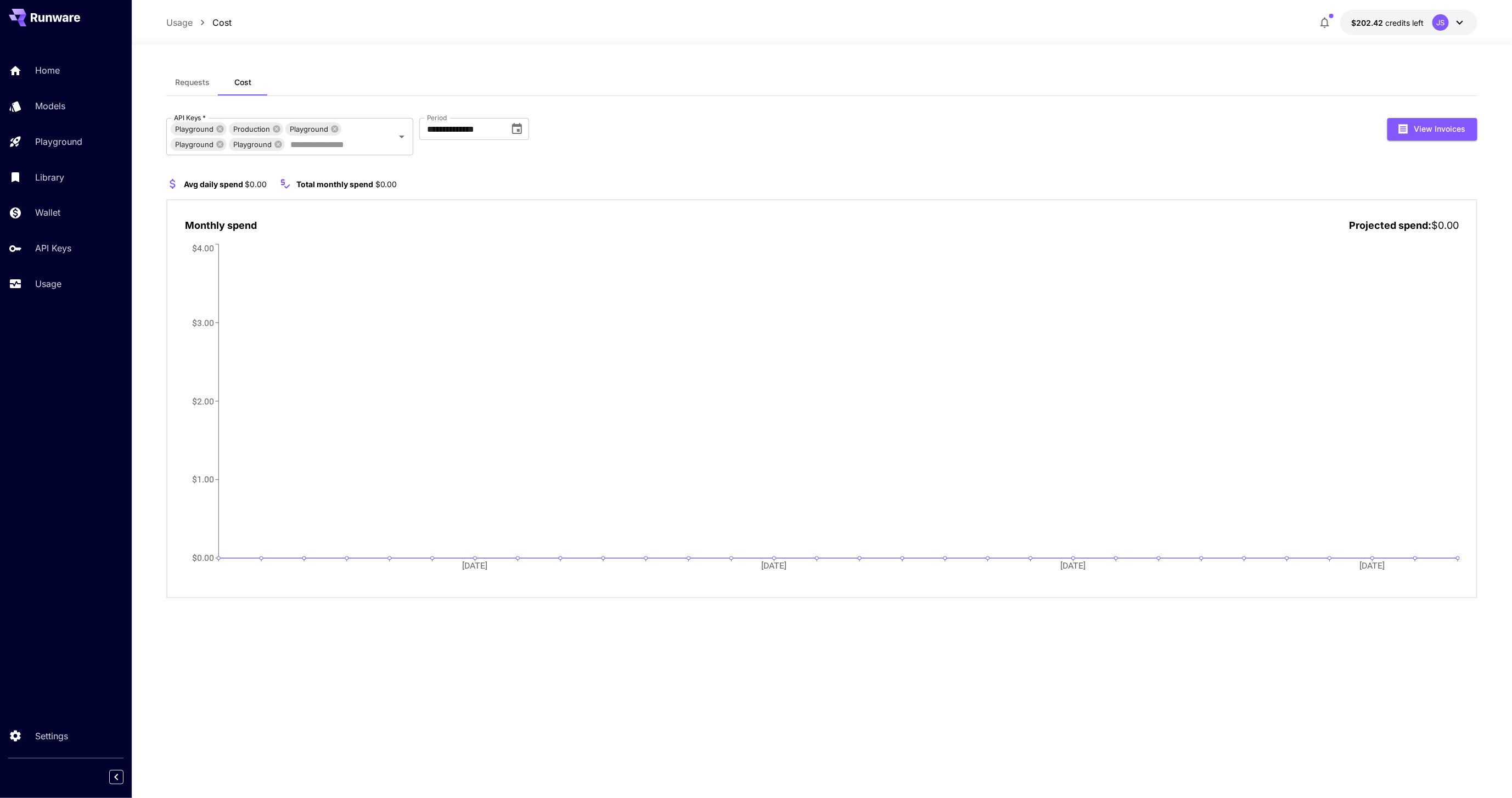
drag, startPoint x: 702, startPoint y: 128, endPoint x: 689, endPoint y: 130, distance: 13.2
click at [689, 130] on div "**********" at bounding box center [821, 137] width 1311 height 37
click at [386, 137] on icon "Clear" at bounding box center [387, 136] width 6 height 6
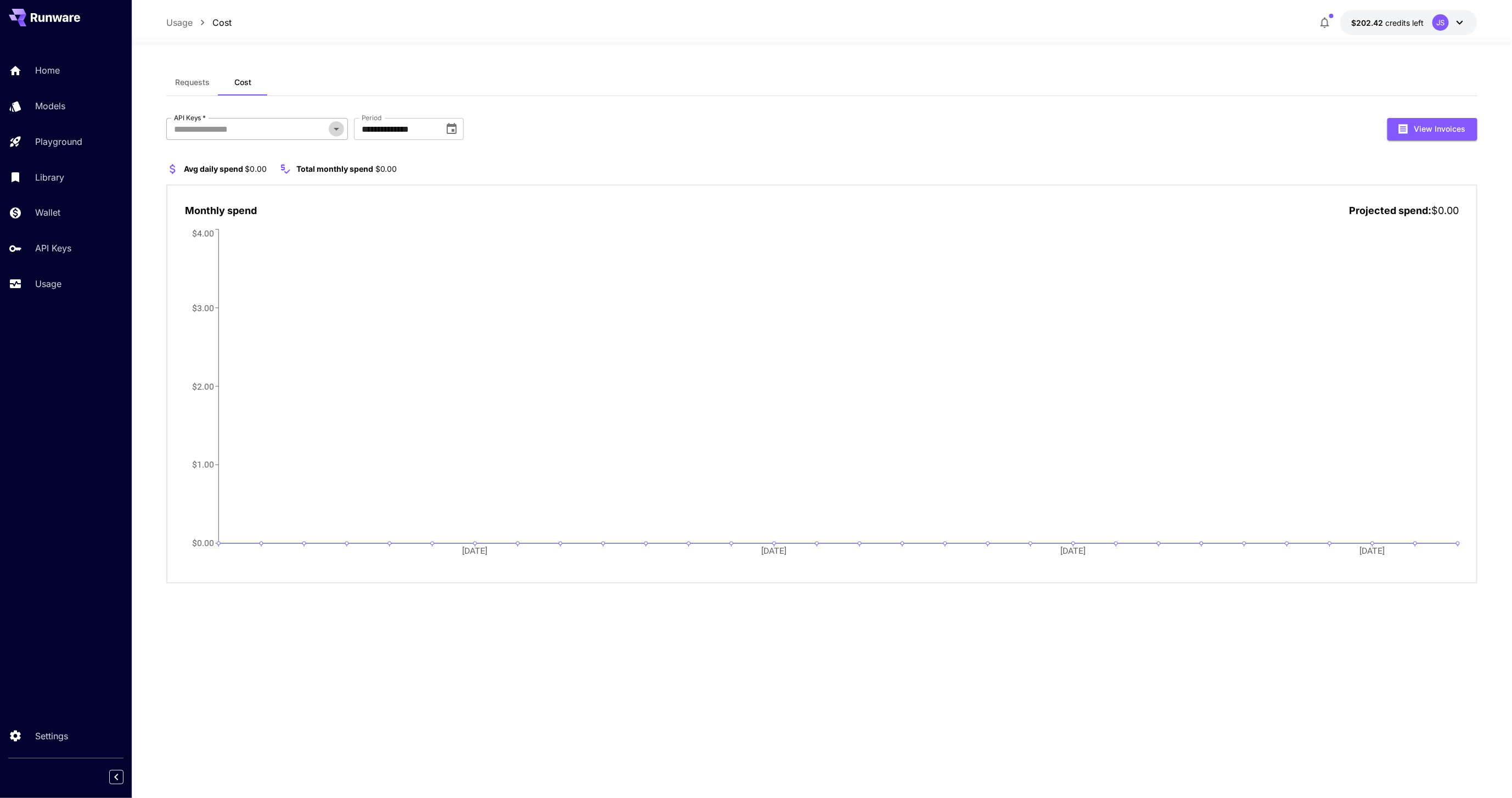
click at [332, 128] on icon "Open" at bounding box center [336, 129] width 13 height 13
click at [192, 81] on span "Requests" at bounding box center [193, 82] width 34 height 10
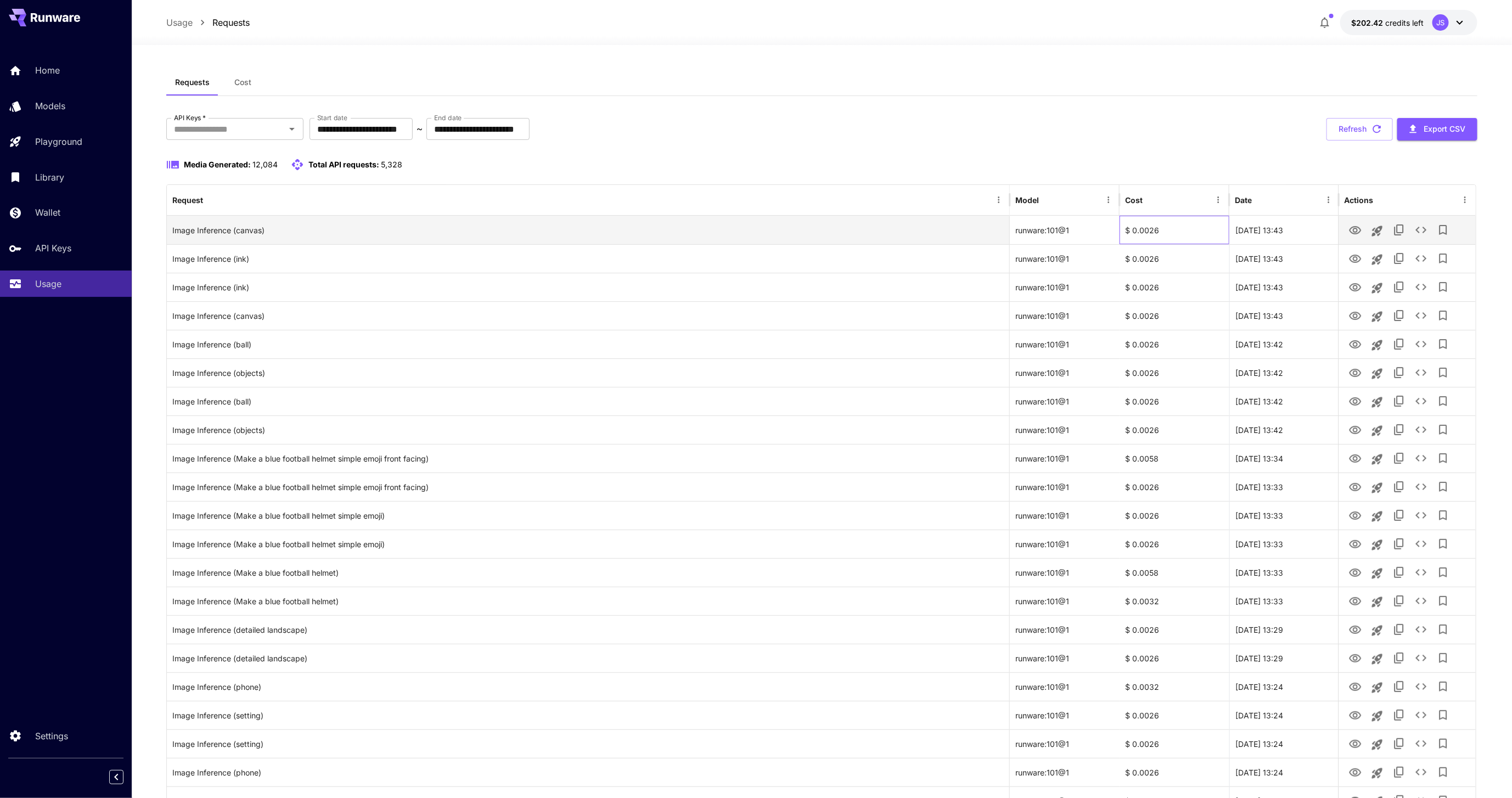
click at [1151, 231] on div "$ 0.0026" at bounding box center [1174, 230] width 110 height 29
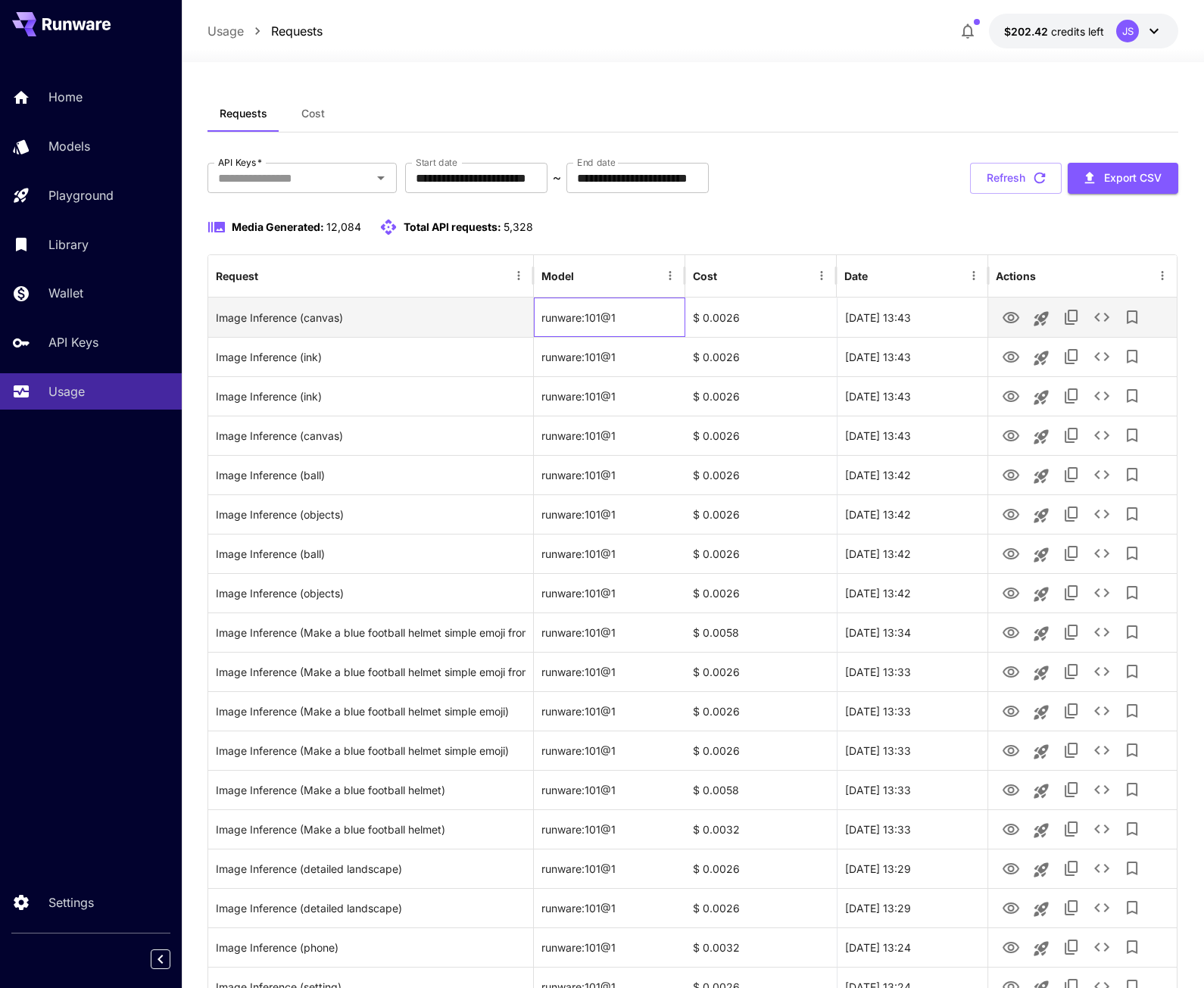
click at [586, 310] on div "runware:101@1" at bounding box center [608, 317] width 151 height 40
click at [588, 314] on div "runware:101@1" at bounding box center [608, 317] width 151 height 40
click at [1048, 314] on icon "Launch in playground" at bounding box center [1041, 319] width 18 height 18
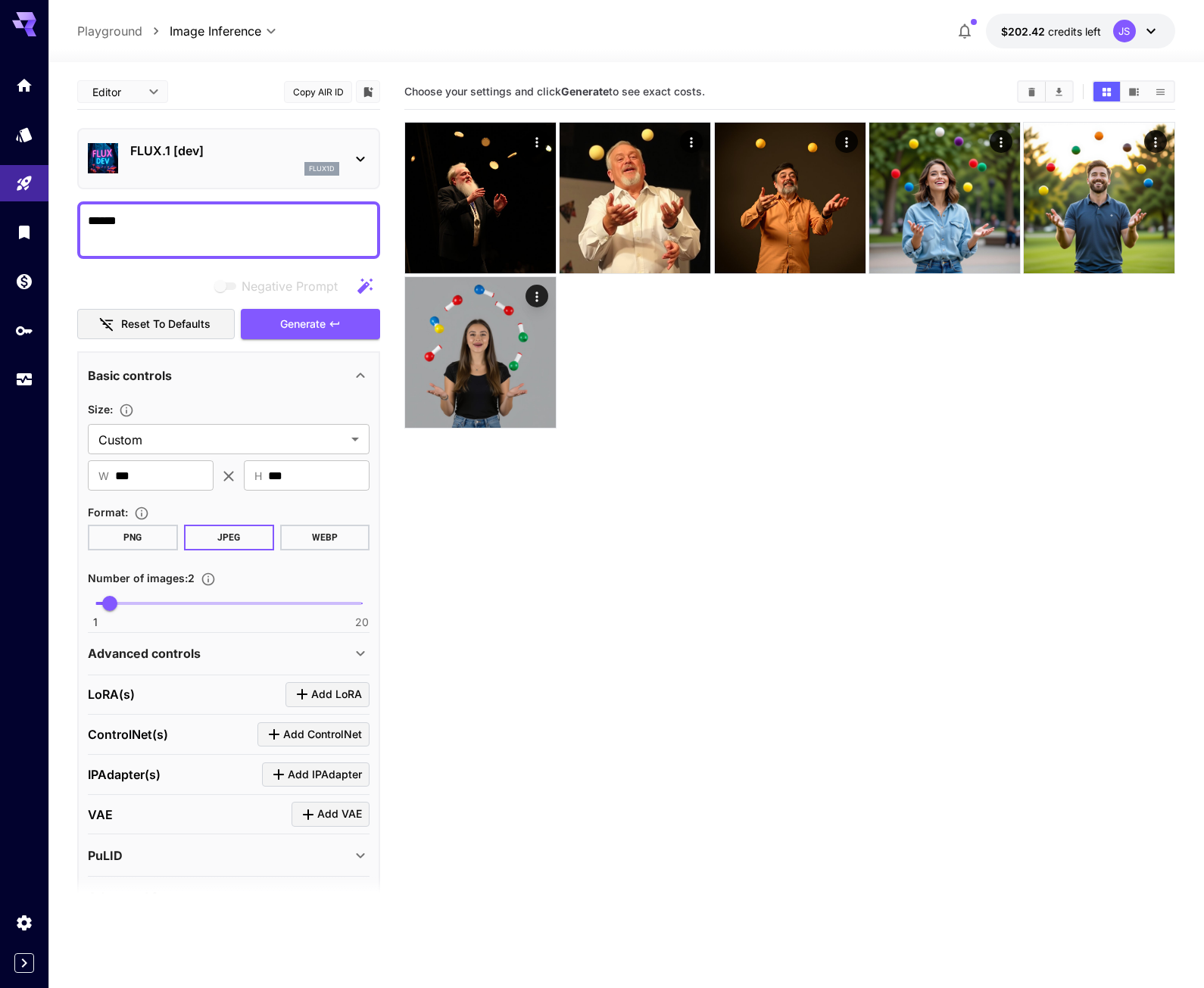
click at [354, 152] on icon at bounding box center [361, 159] width 18 height 18
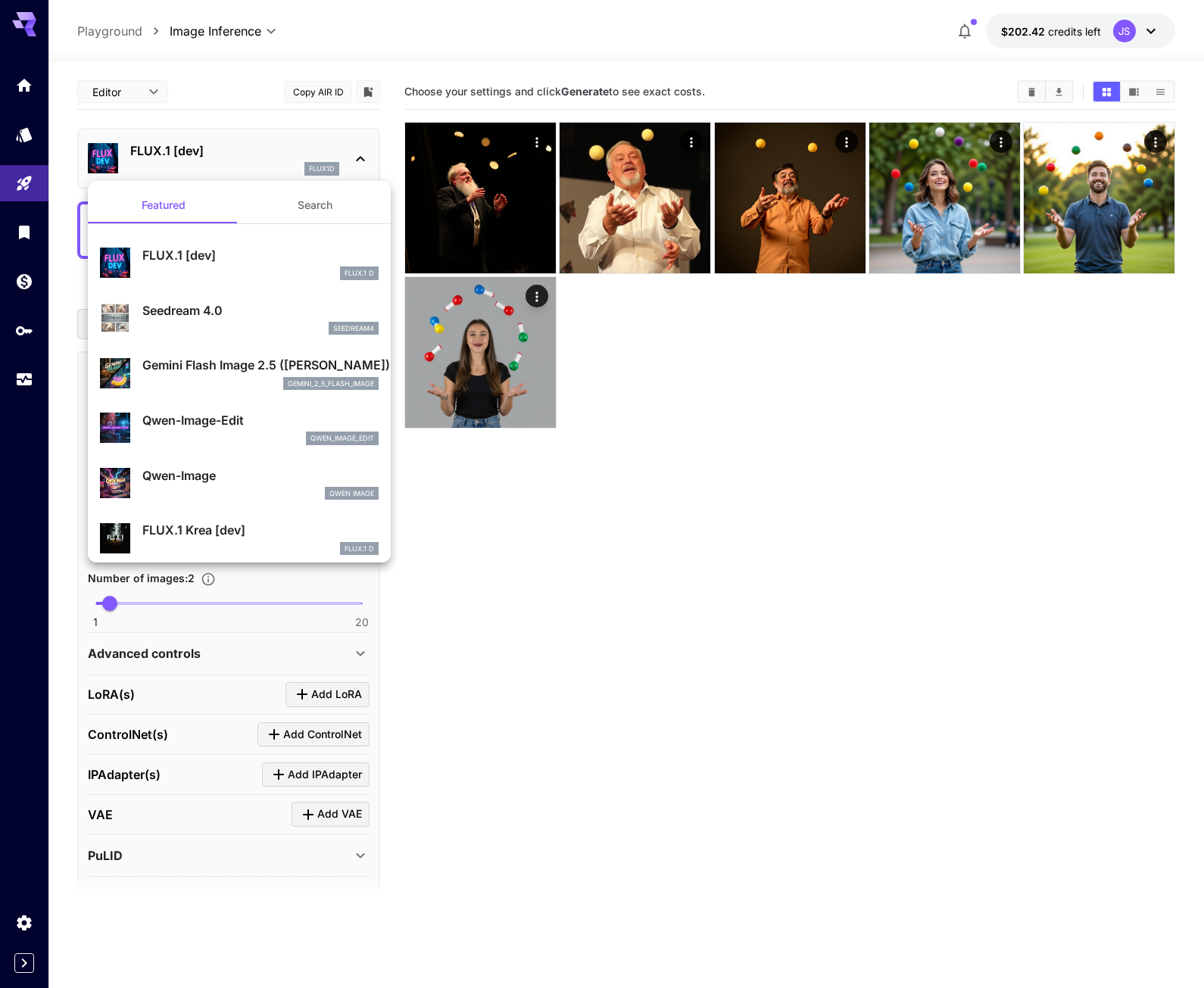
click at [274, 255] on p "FLUX.1 [dev]" at bounding box center [260, 255] width 236 height 18
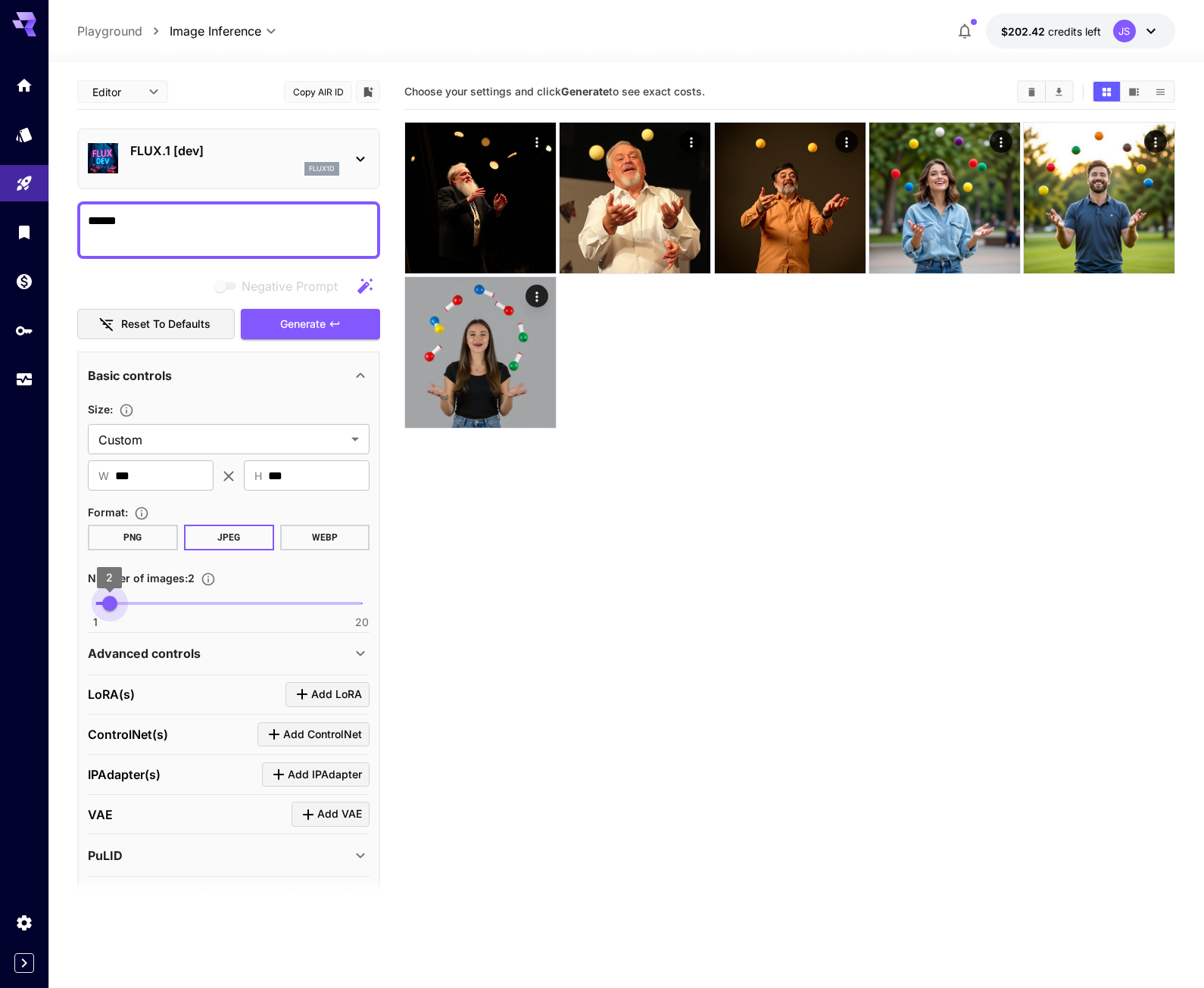
type input "*"
drag, startPoint x: 109, startPoint y: 598, endPoint x: 84, endPoint y: 603, distance: 25.5
click at [88, 603] on span "1" at bounding box center [95, 603] width 15 height 15
click at [626, 696] on section "Choose your settings and click Generate to see exact costs." at bounding box center [789, 568] width 770 height 988
click at [290, 220] on textarea "******" at bounding box center [228, 230] width 281 height 37
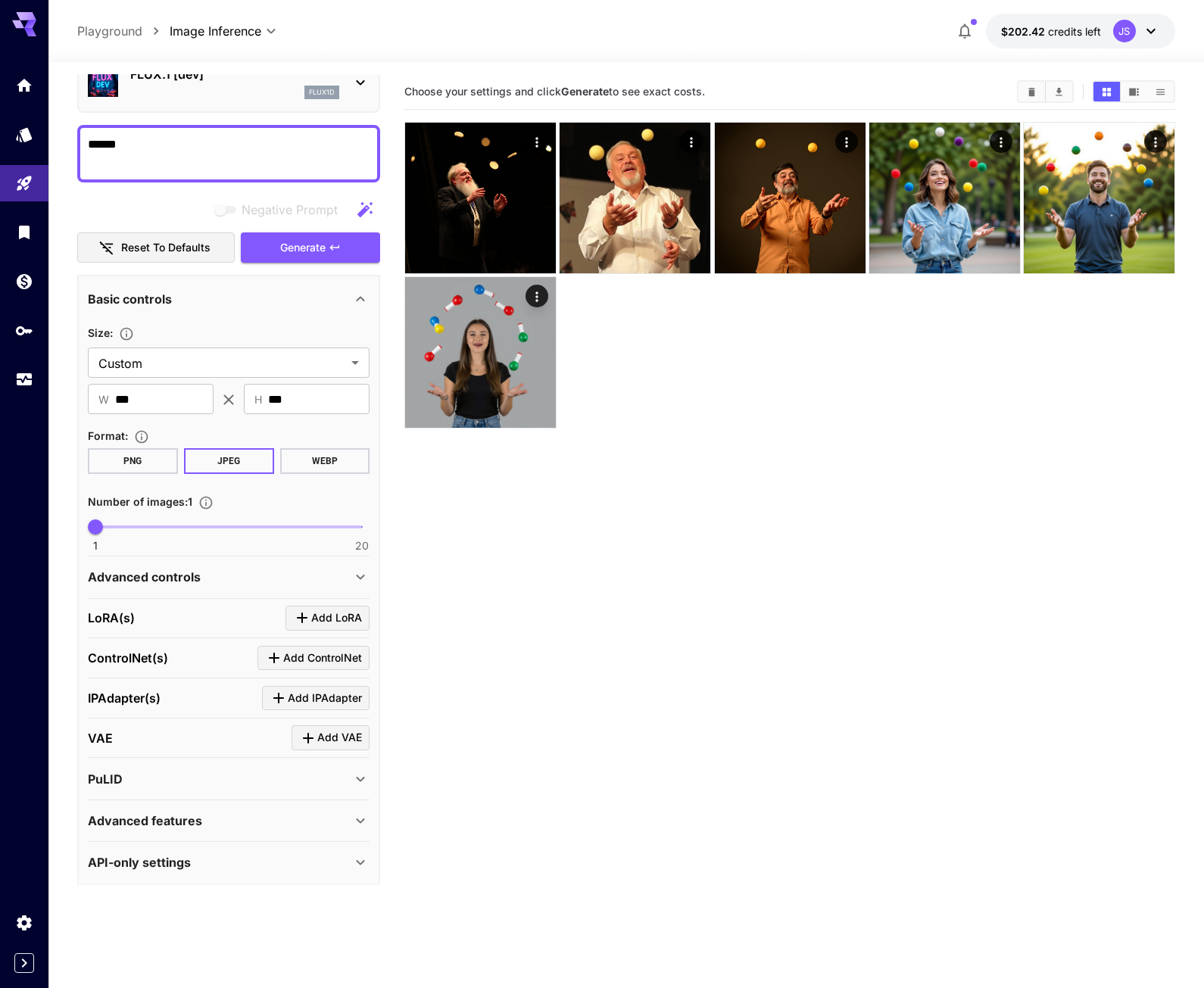
scroll to position [75, 0]
click at [281, 251] on span "Generate" at bounding box center [303, 249] width 45 height 19
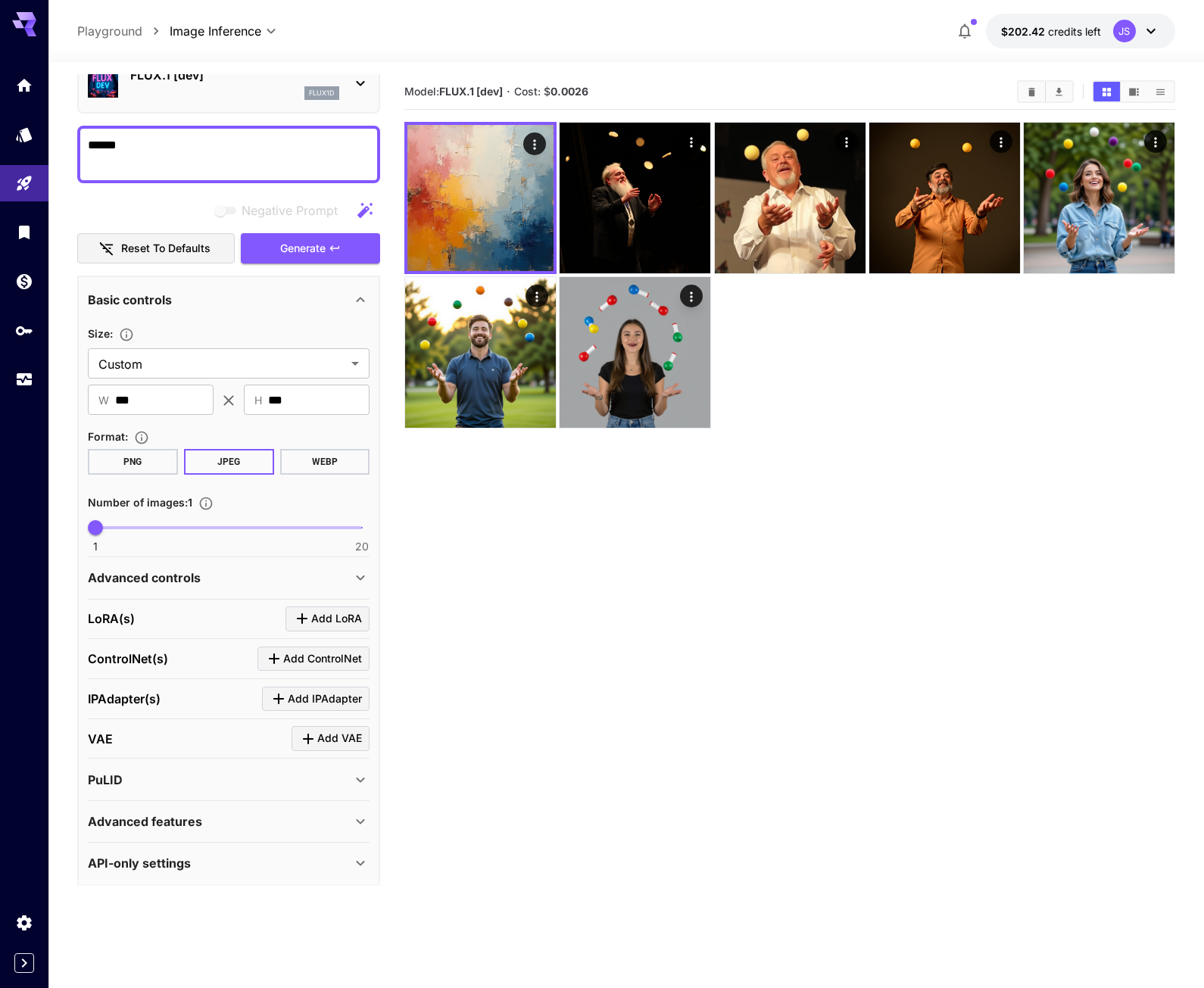
scroll to position [0, 0]
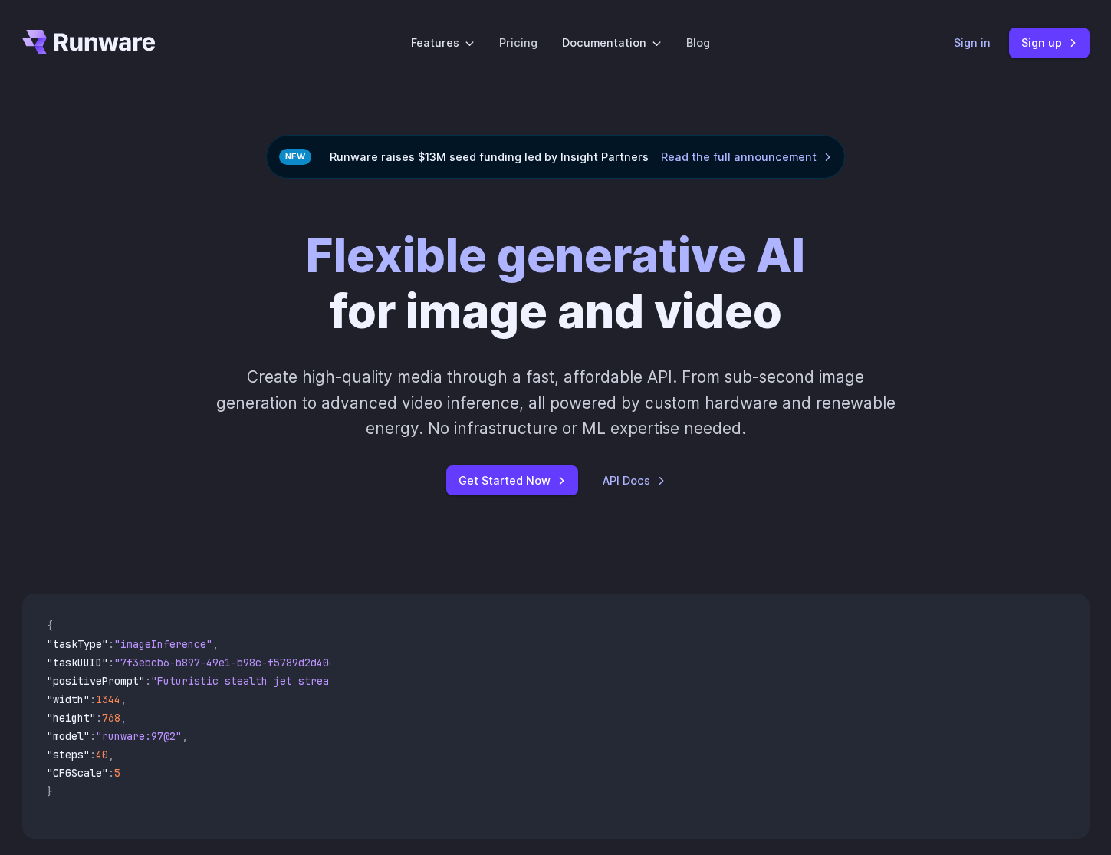
click at [978, 44] on link "Sign in" at bounding box center [972, 43] width 37 height 18
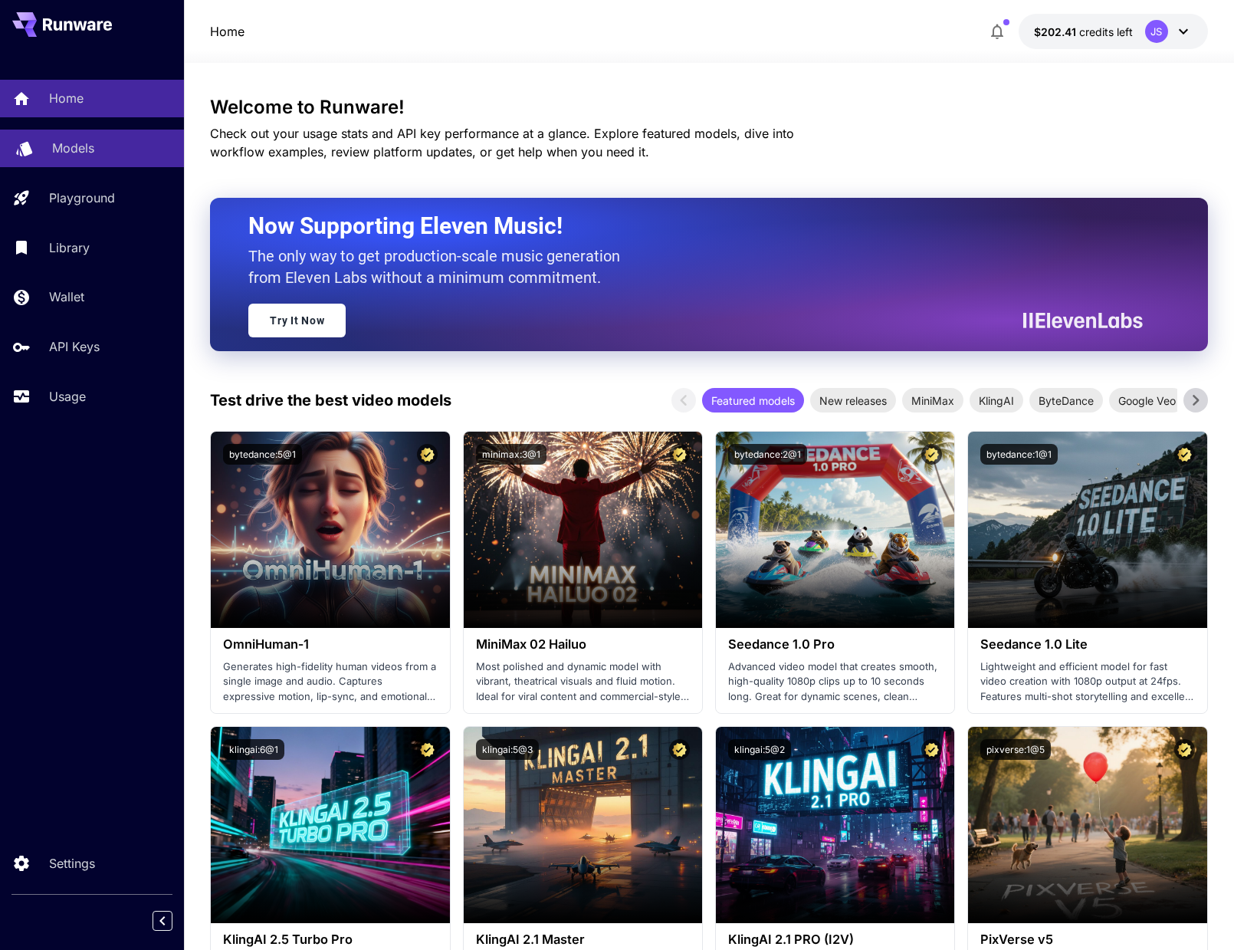
click at [80, 138] on link "Models" at bounding box center [92, 149] width 184 height 38
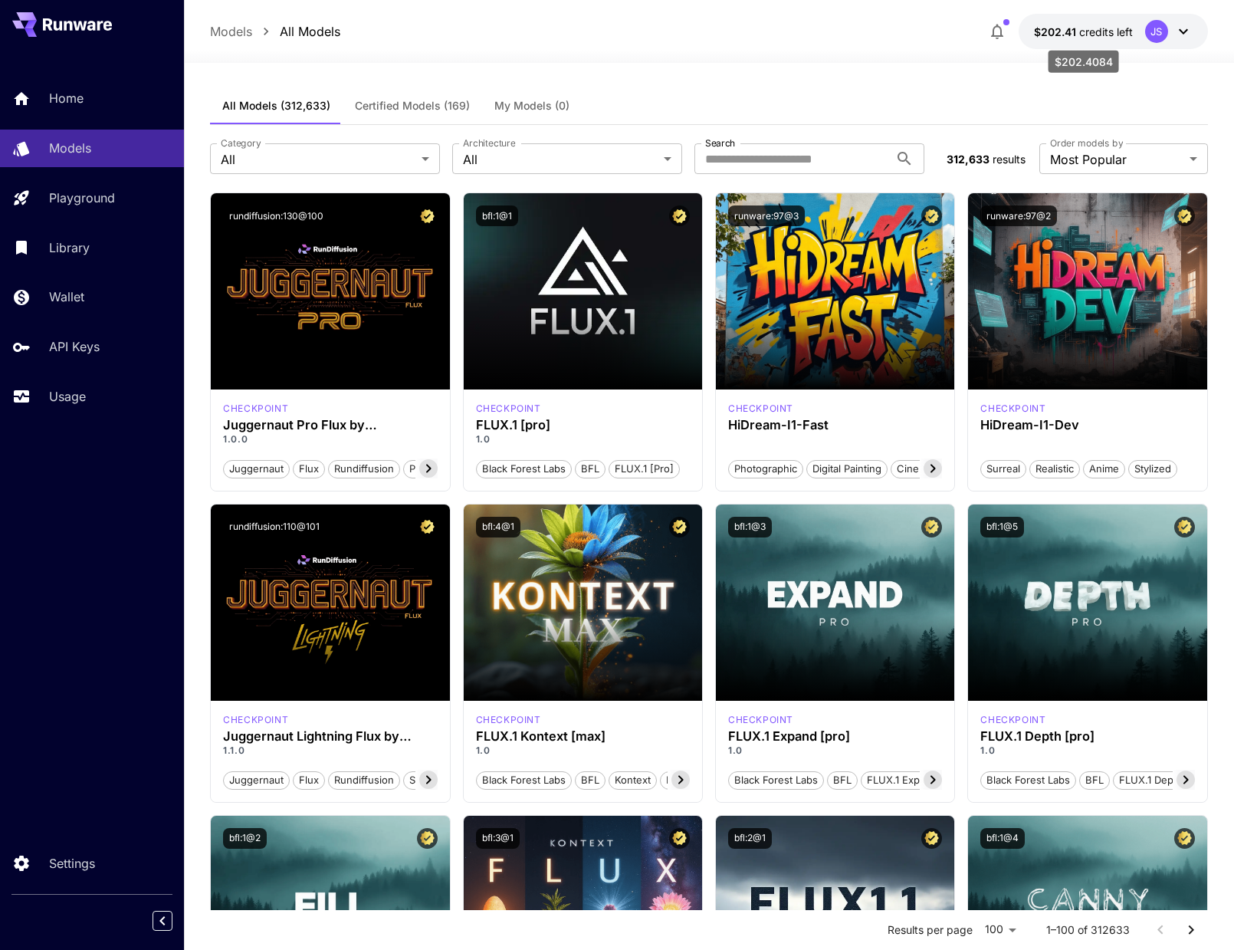
click at [1100, 30] on span "credits left" at bounding box center [1106, 31] width 54 height 13
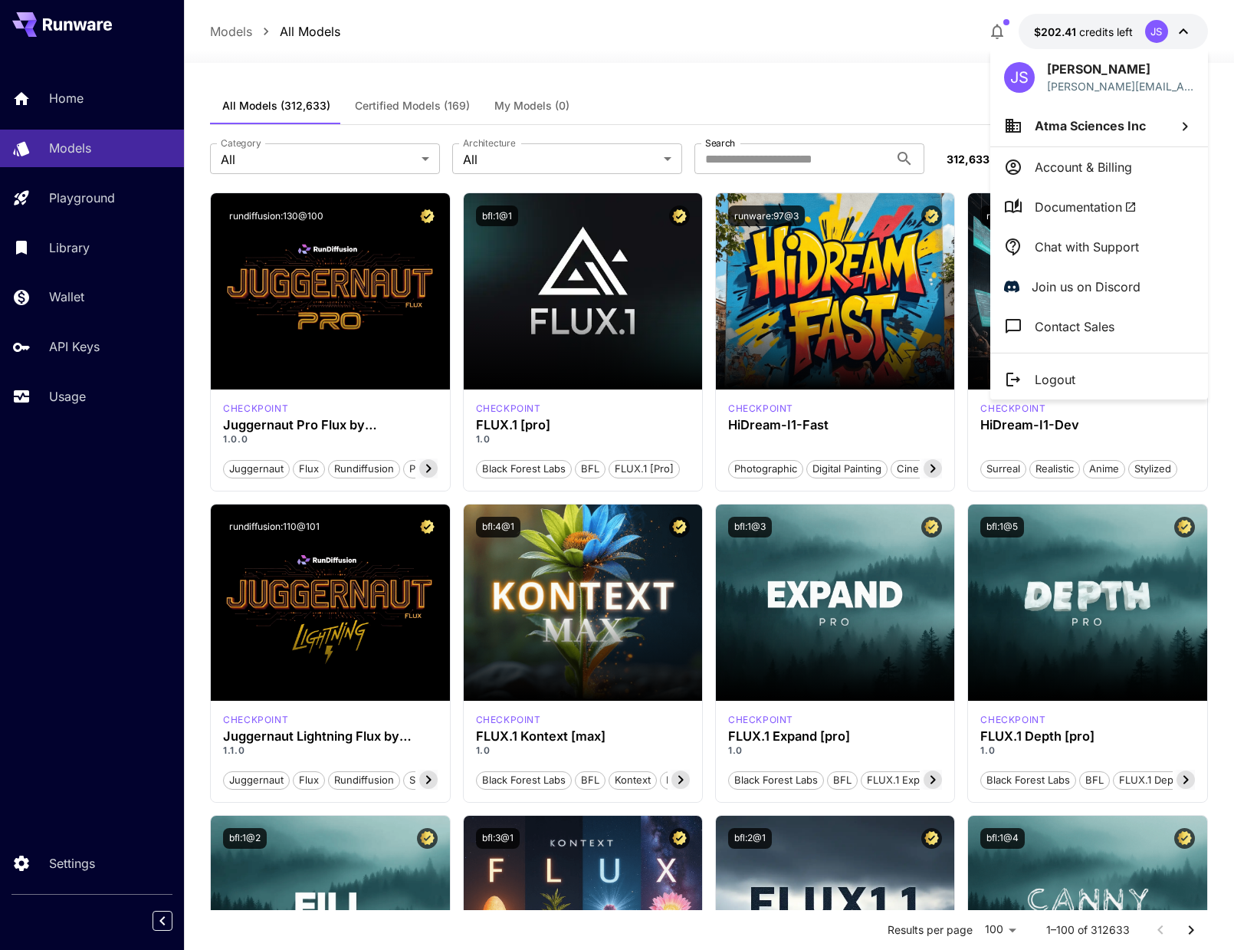
click at [1088, 161] on p "Account & Billing" at bounding box center [1083, 167] width 97 height 18
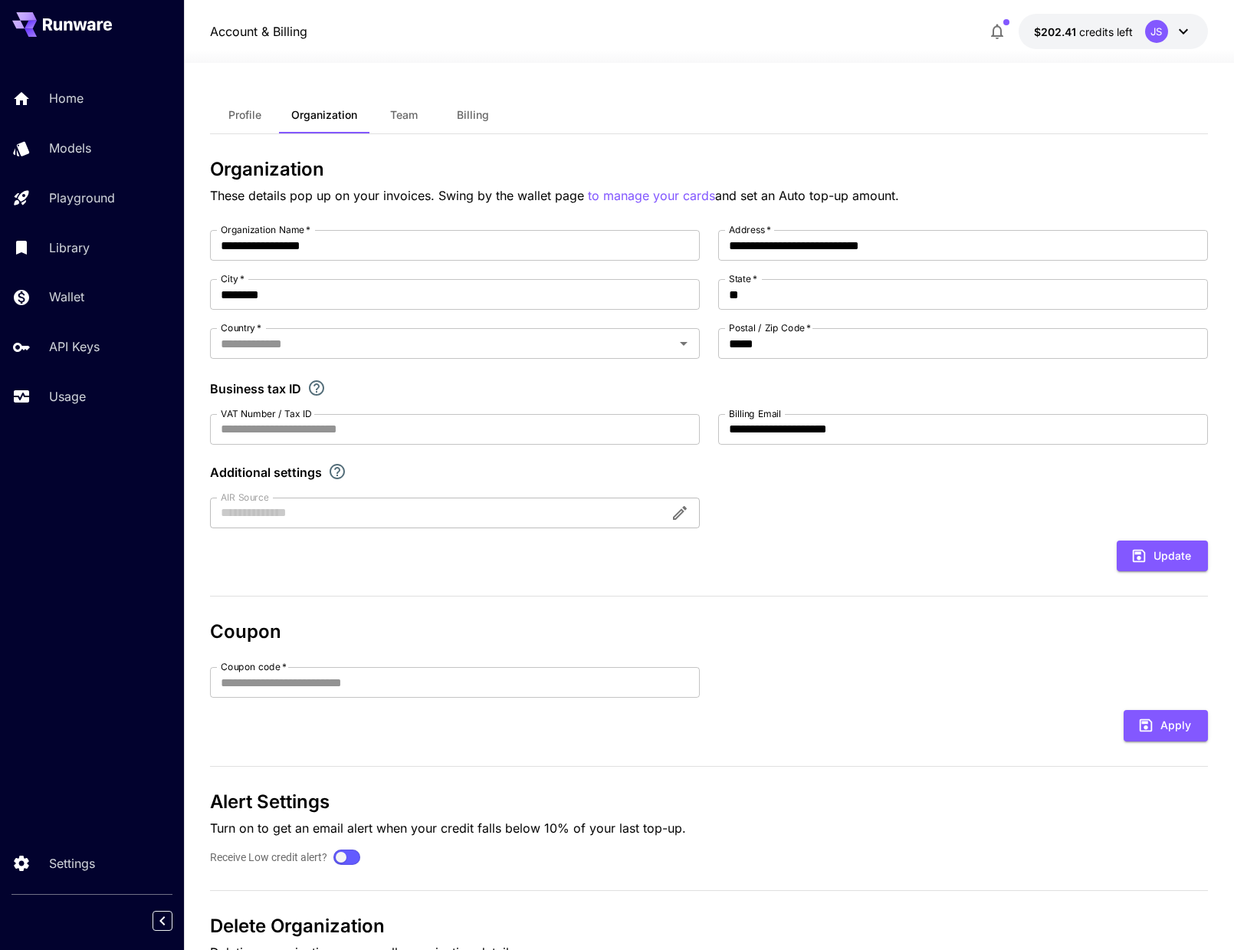
type input "**********"
click at [494, 120] on button "Billing" at bounding box center [472, 115] width 69 height 37
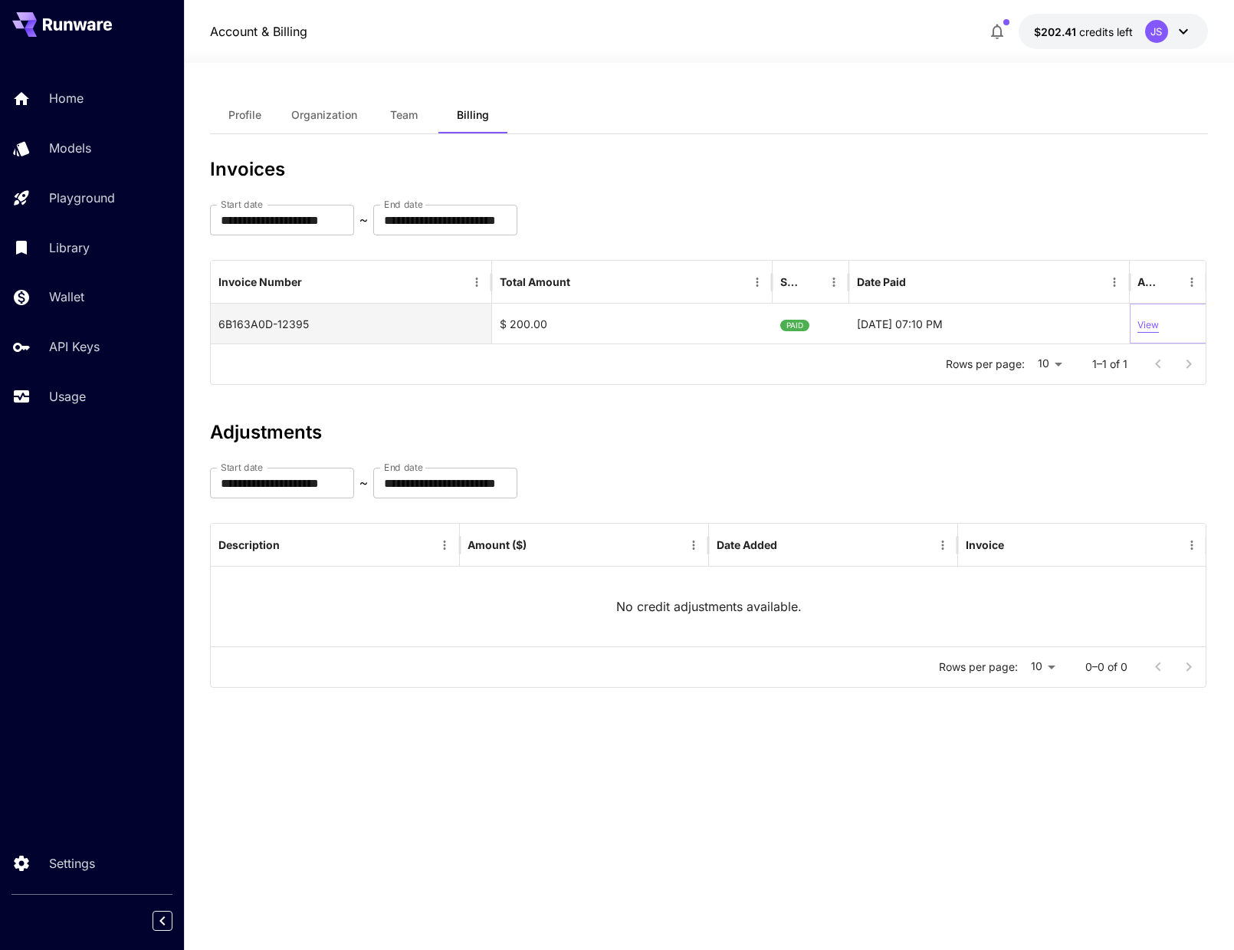
click at [1147, 326] on p "View" at bounding box center [1148, 325] width 21 height 15
click at [1159, 320] on div "View" at bounding box center [1168, 324] width 77 height 40
click at [1153, 323] on p "View" at bounding box center [1148, 325] width 21 height 15
click at [676, 475] on div "**********" at bounding box center [709, 483] width 998 height 31
click at [902, 323] on div "22-09-2025 07:10 PM" at bounding box center [989, 324] width 281 height 40
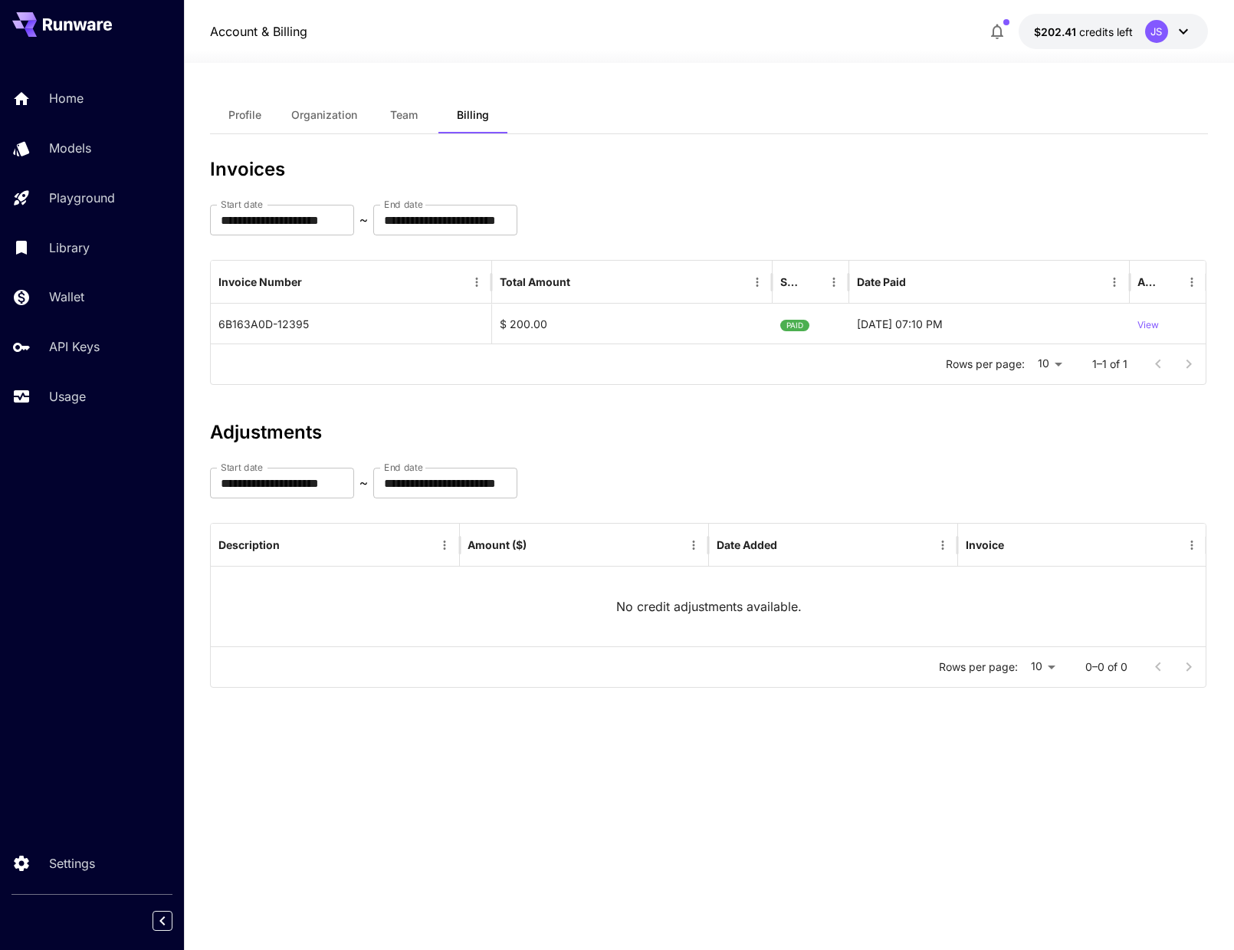
click at [776, 160] on h3 "Invoices" at bounding box center [709, 169] width 998 height 21
click at [1146, 318] on p "View" at bounding box center [1148, 325] width 21 height 15
click at [251, 126] on button "Profile" at bounding box center [244, 115] width 69 height 37
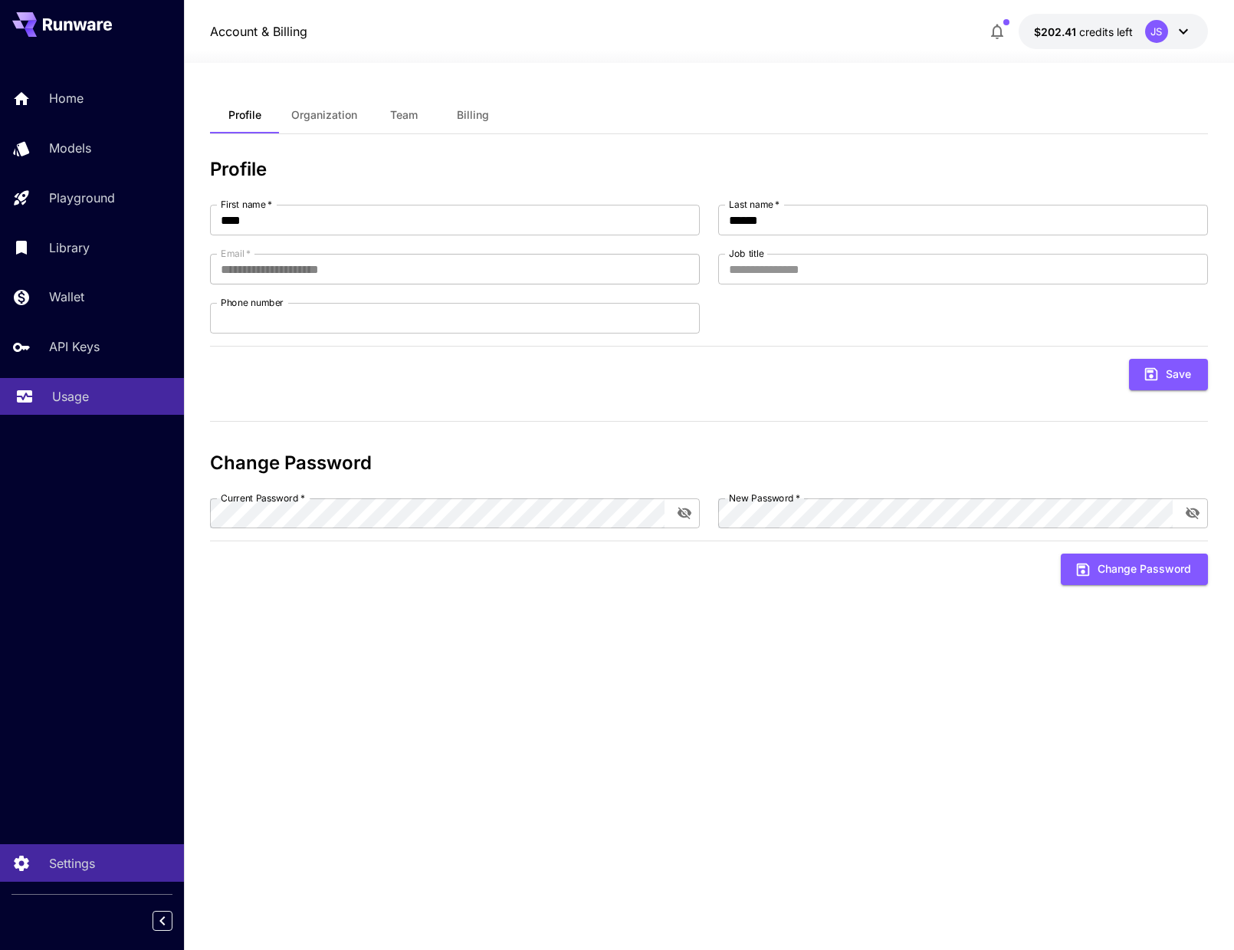
click at [54, 395] on p "Usage" at bounding box center [70, 396] width 37 height 18
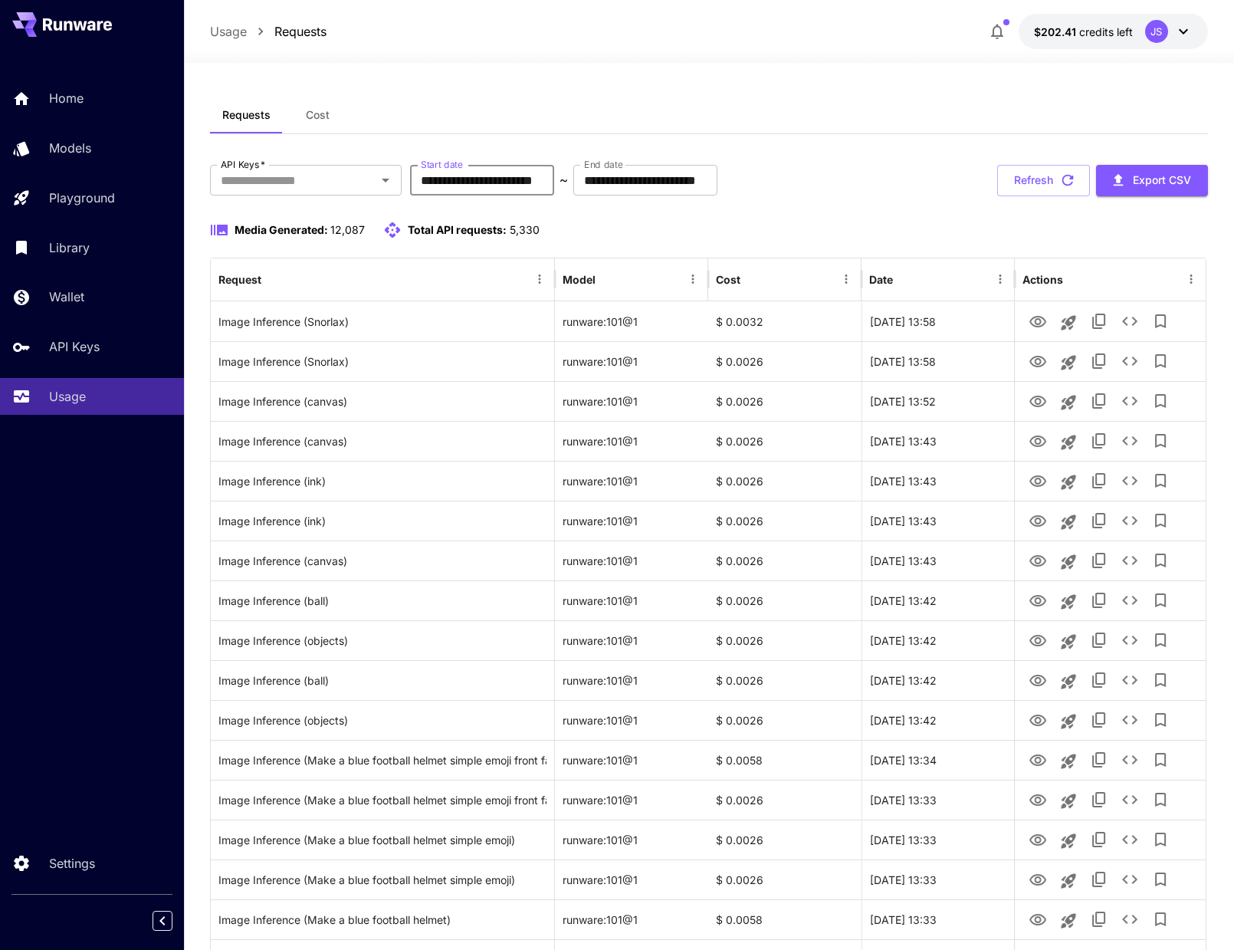
click at [451, 182] on input "**********" at bounding box center [482, 180] width 144 height 31
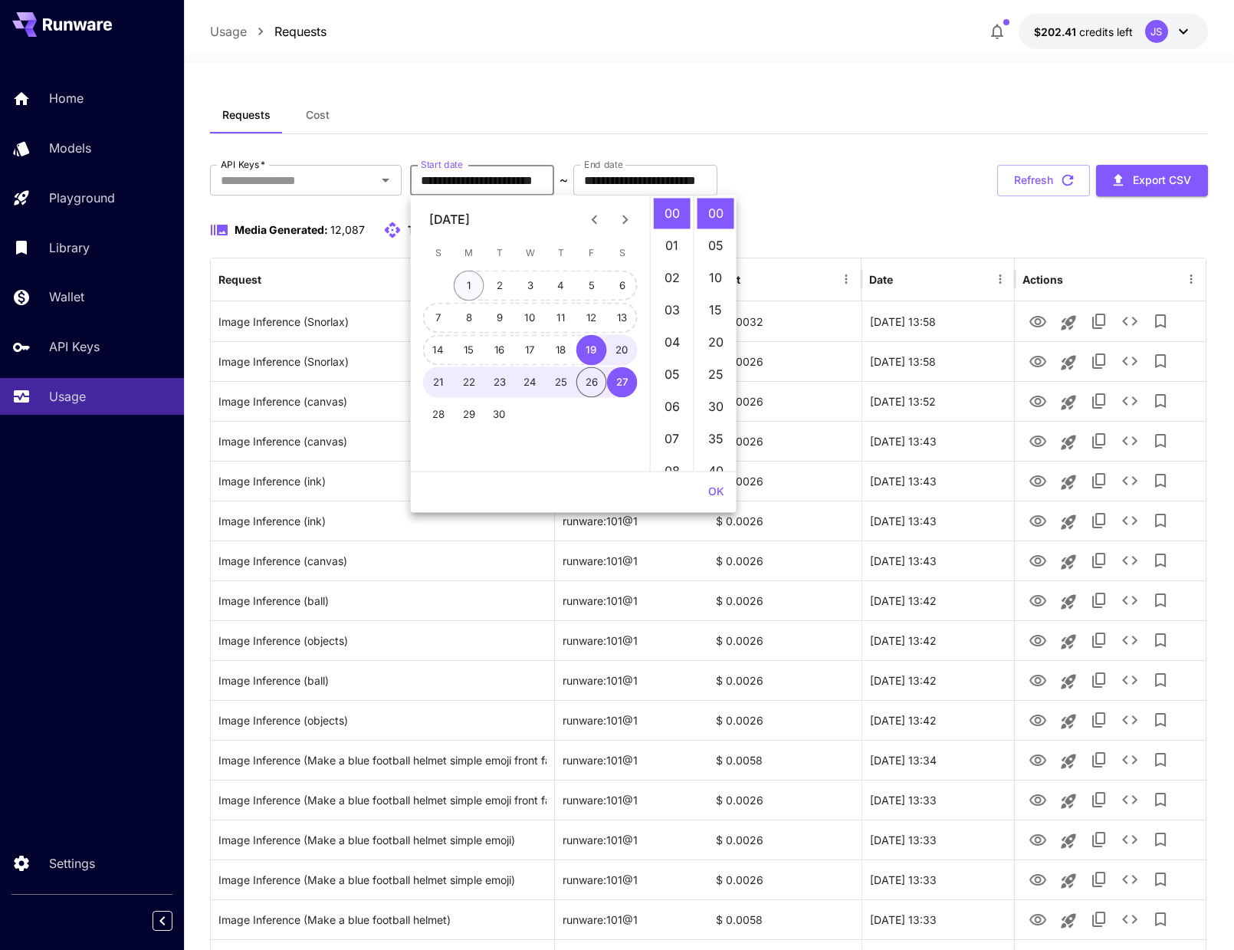
click at [476, 284] on button "1" at bounding box center [469, 286] width 31 height 31
type input "**********"
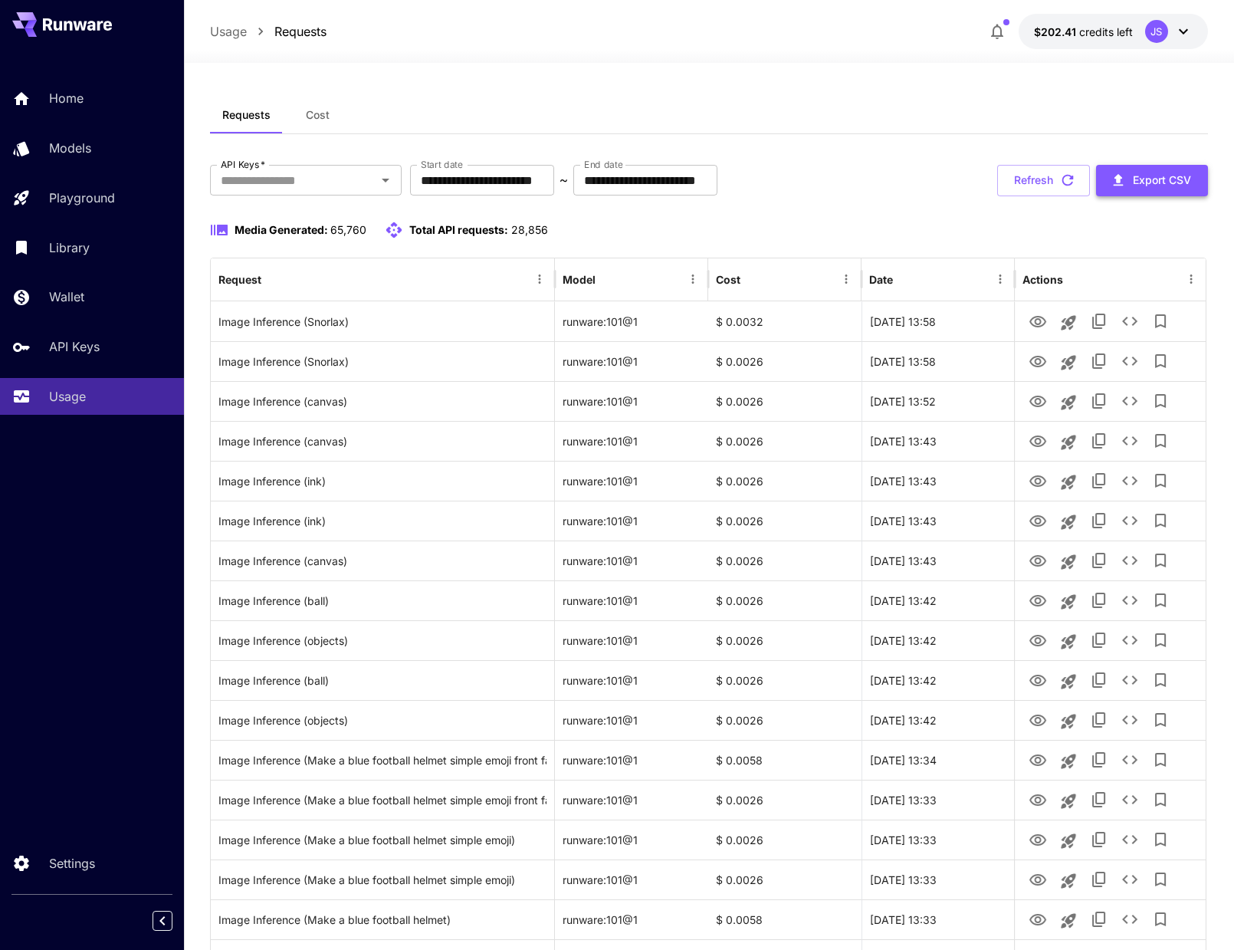
click at [1150, 187] on button "Export CSV" at bounding box center [1152, 180] width 112 height 31
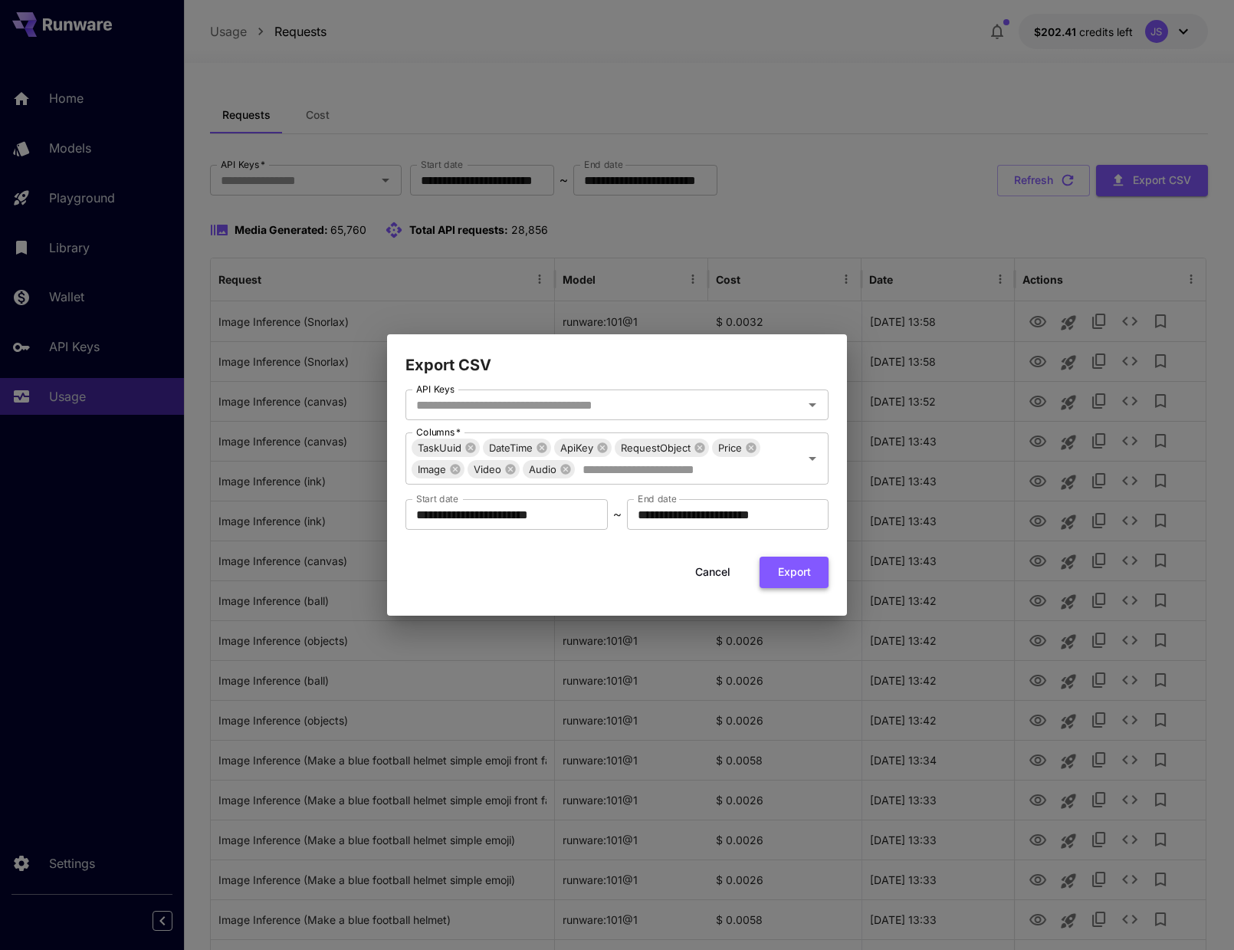
click at [786, 579] on button "Export" at bounding box center [794, 571] width 69 height 31
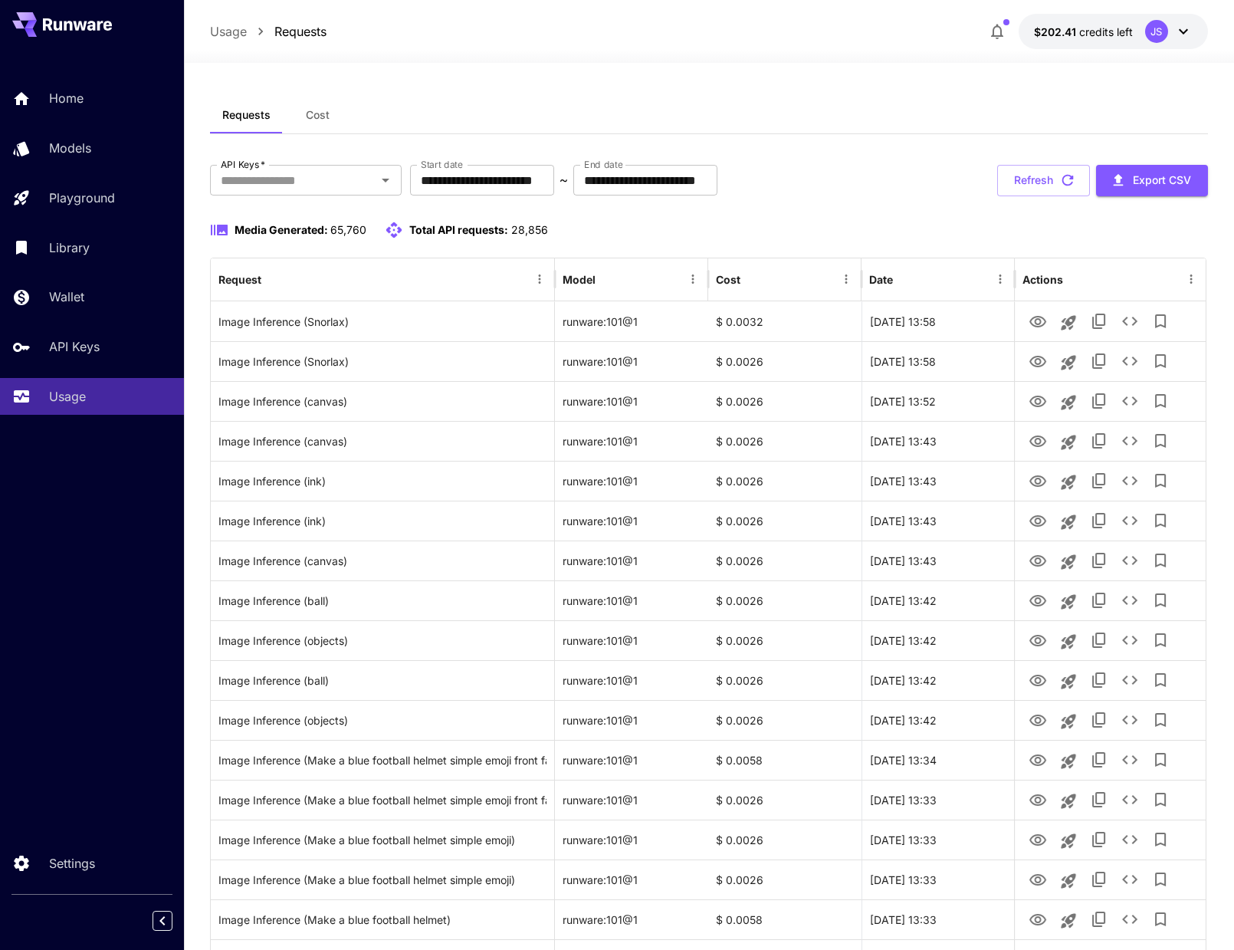
click at [1104, 36] on span "credits left" at bounding box center [1106, 31] width 54 height 13
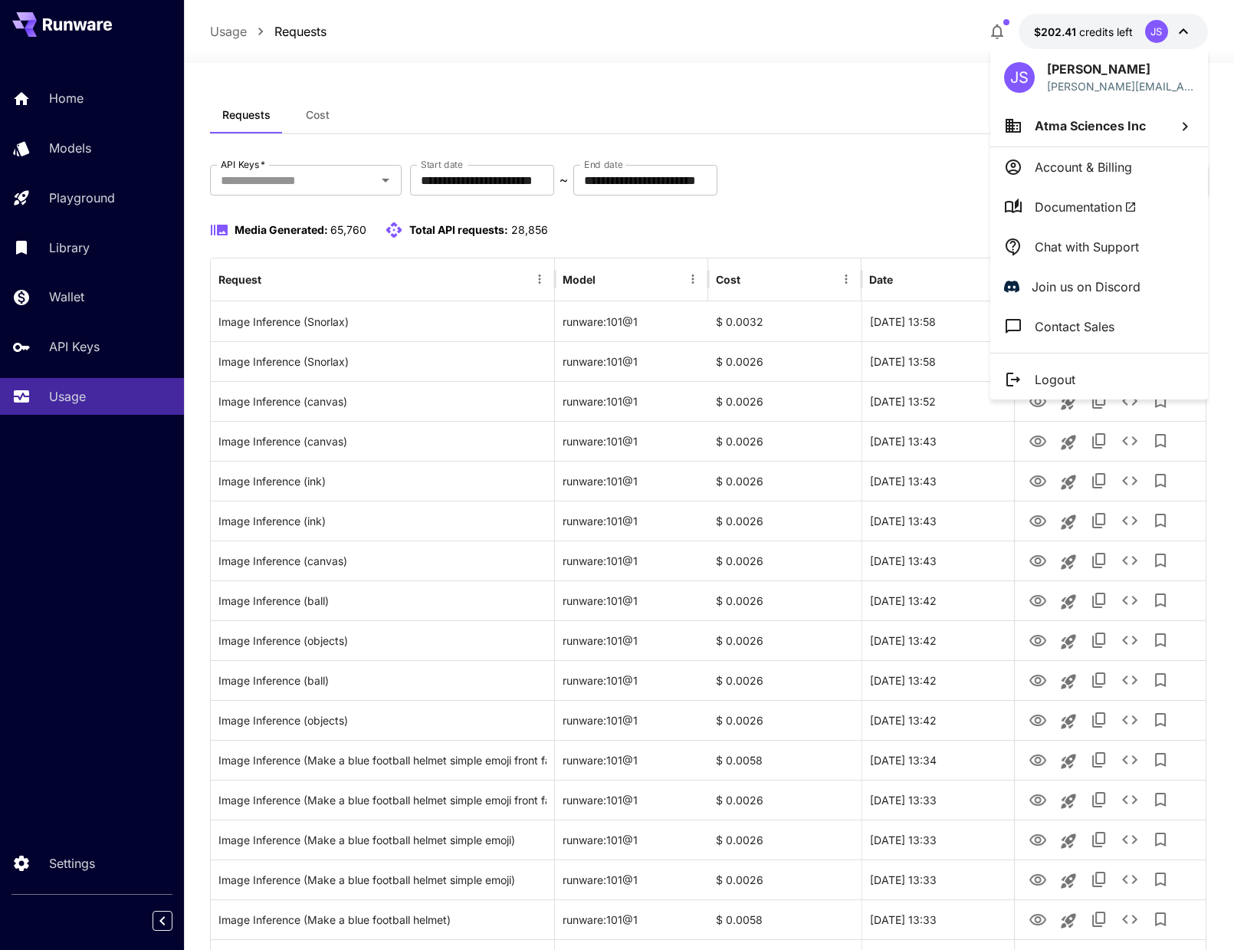
click at [878, 106] on div at bounding box center [617, 475] width 1234 height 950
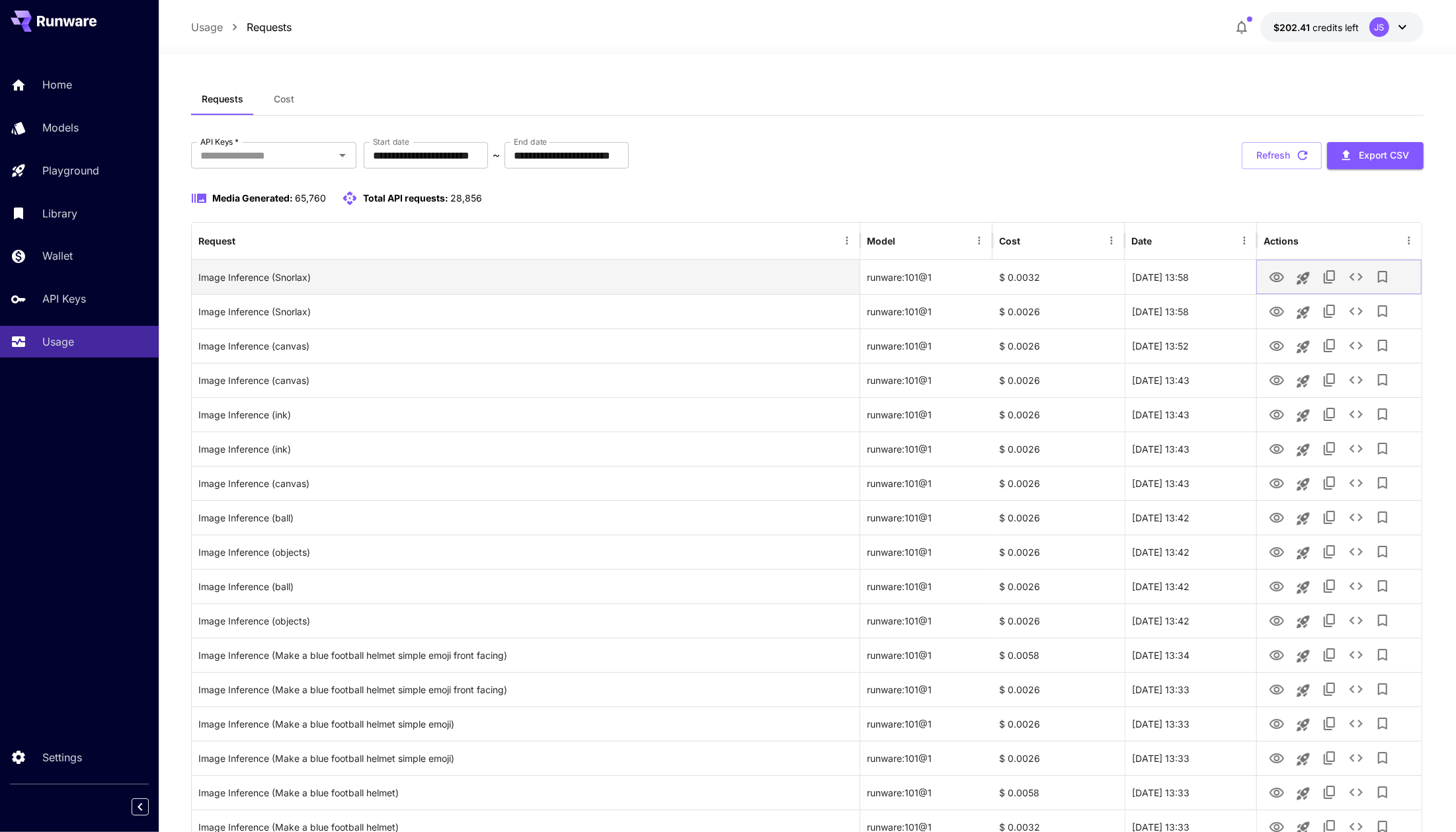
click at [1064, 276] on icon "View" at bounding box center [1277, 278] width 16 height 16
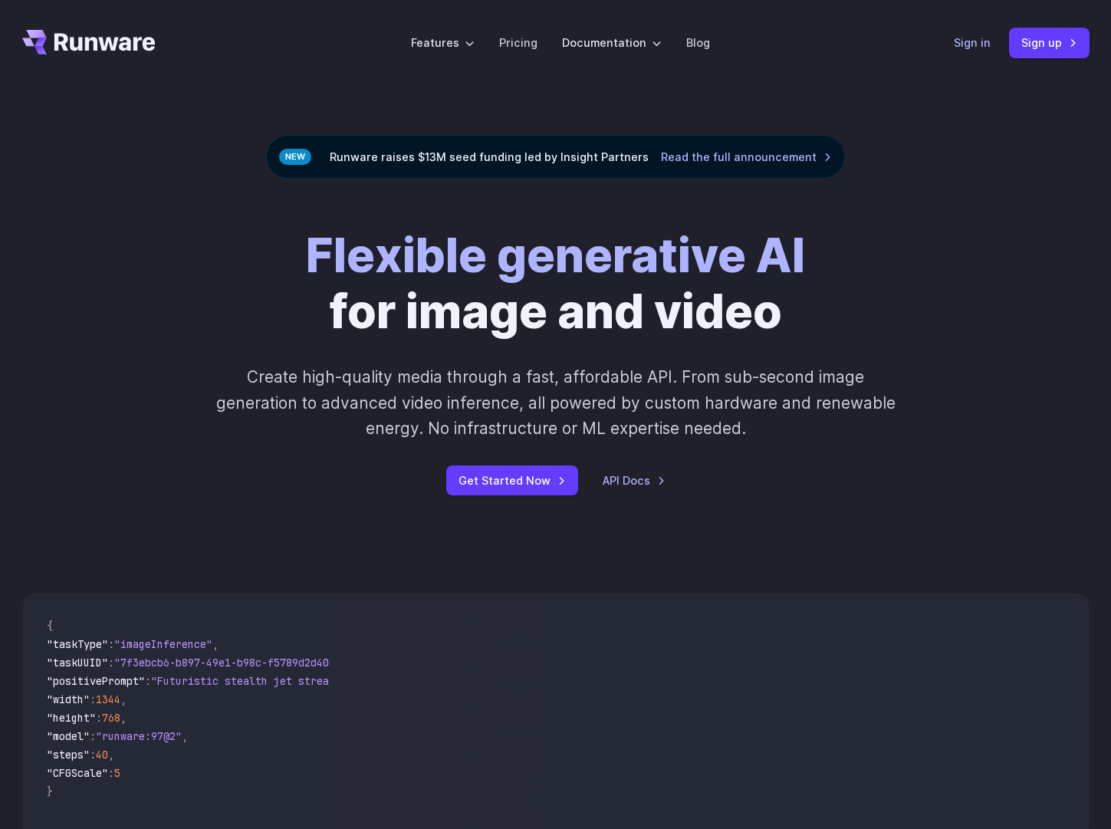
click at [967, 48] on link "Sign in" at bounding box center [972, 43] width 37 height 18
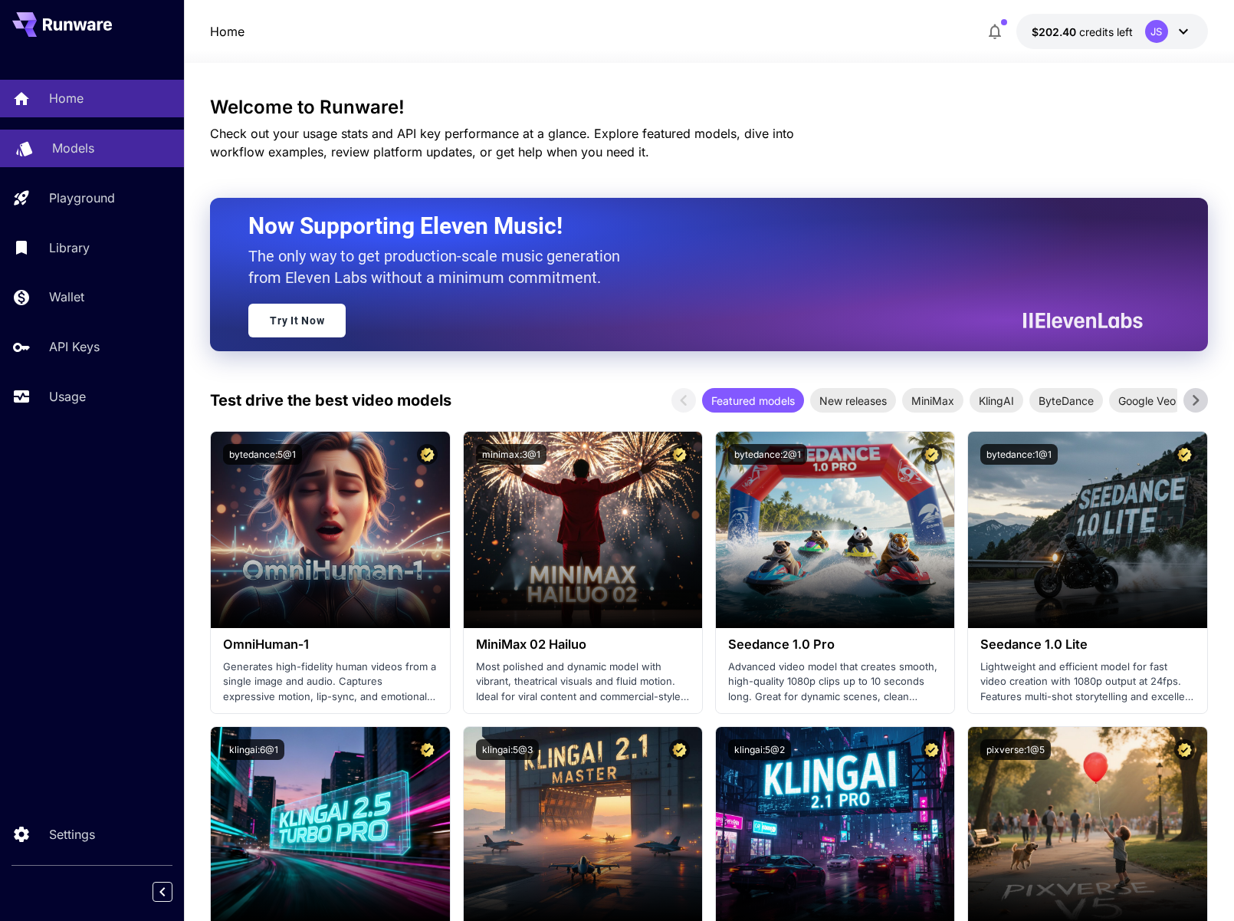
click at [44, 143] on link "Models" at bounding box center [92, 149] width 184 height 38
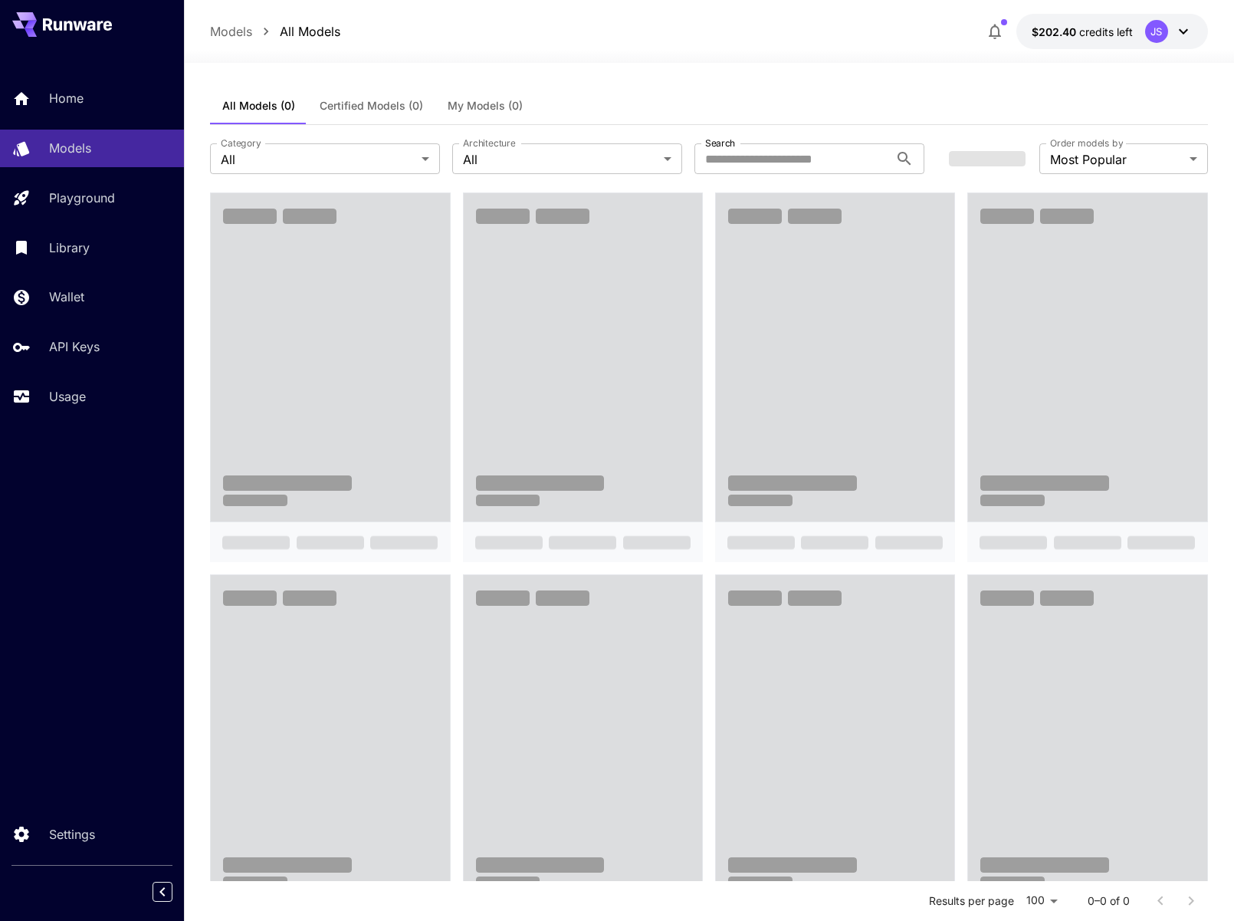
click at [109, 375] on div "Home Models Playground Library Wallet API Keys Usage" at bounding box center [92, 247] width 184 height 335
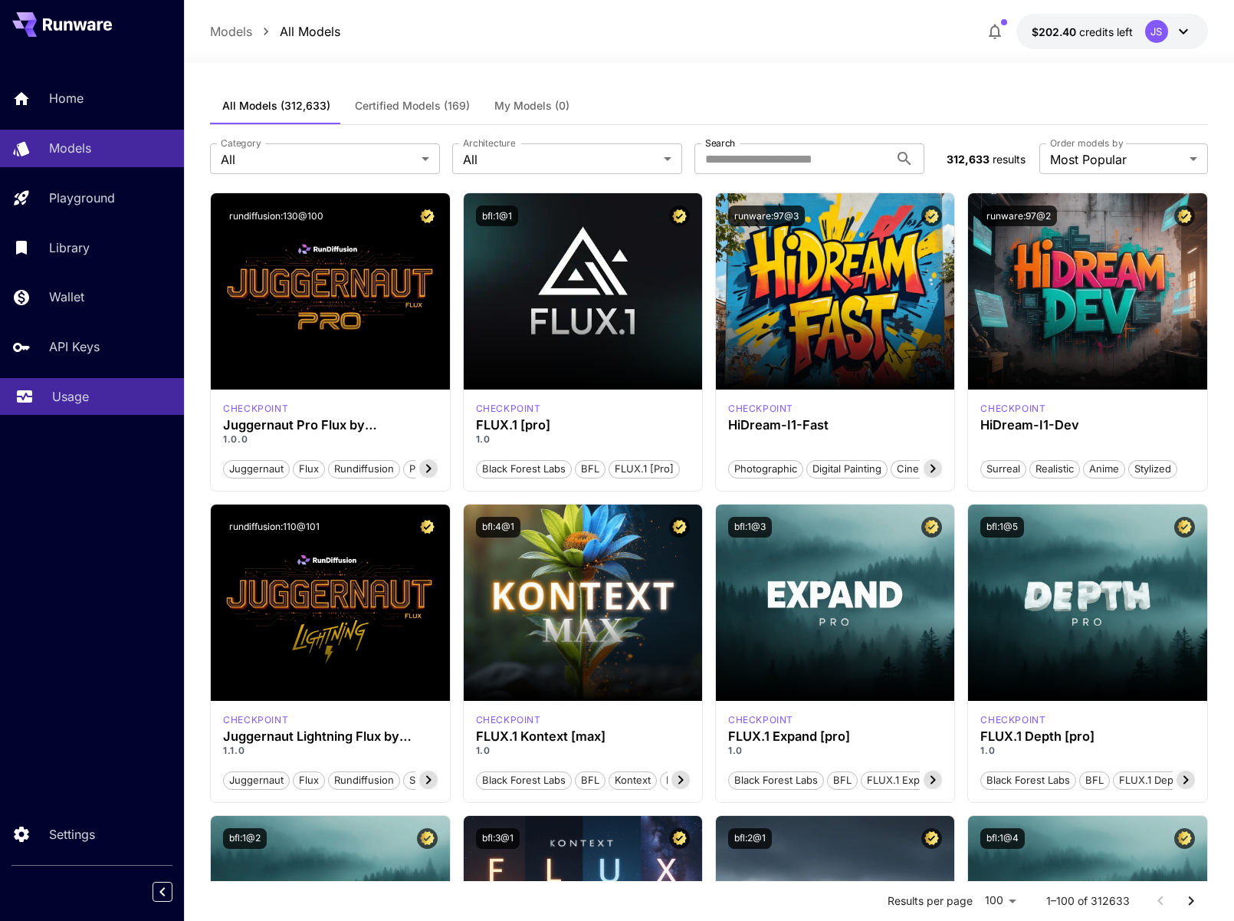
click at [90, 398] on div "Usage" at bounding box center [112, 396] width 120 height 18
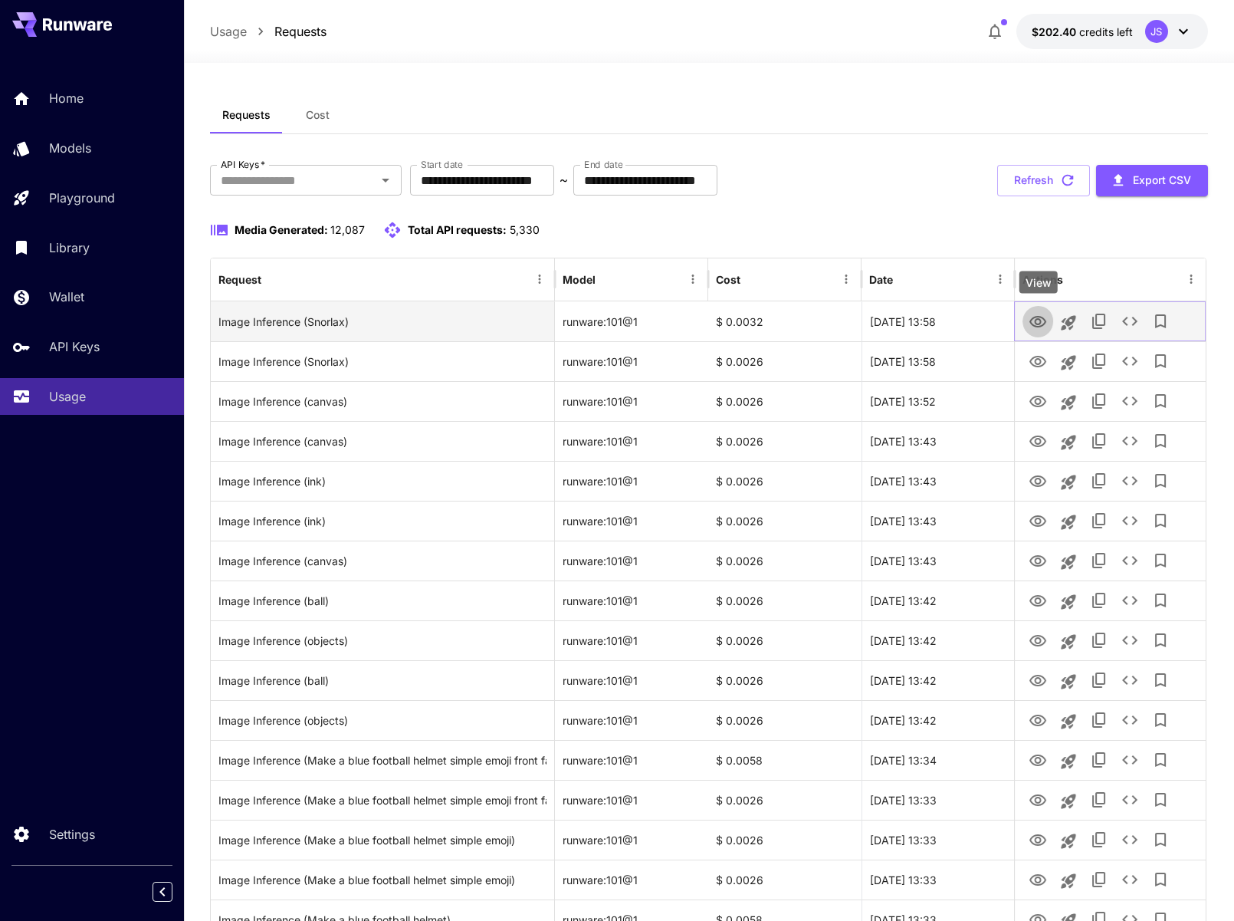
click at [1034, 318] on icon "View" at bounding box center [1038, 322] width 18 height 18
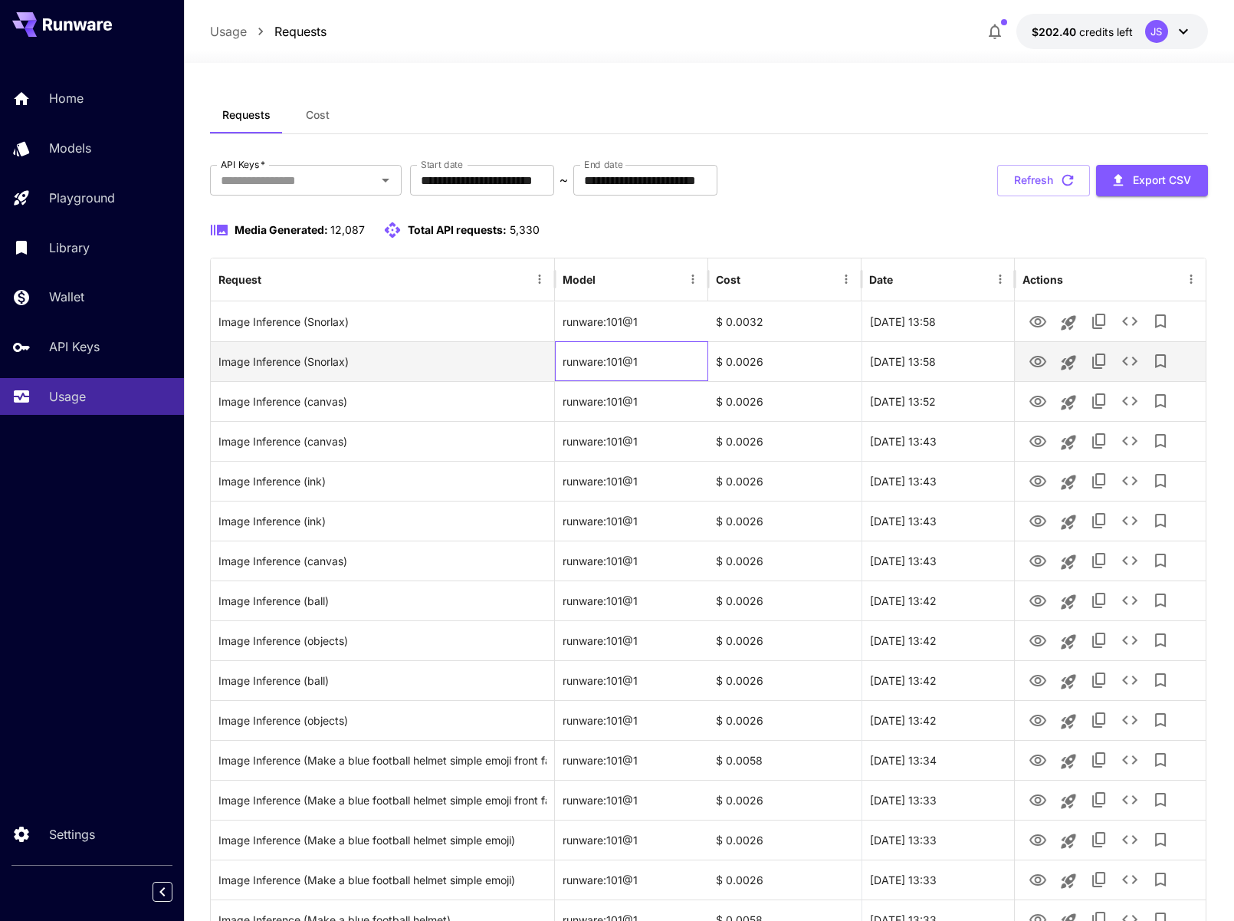
click at [617, 353] on div "runware:101@1" at bounding box center [631, 361] width 153 height 40
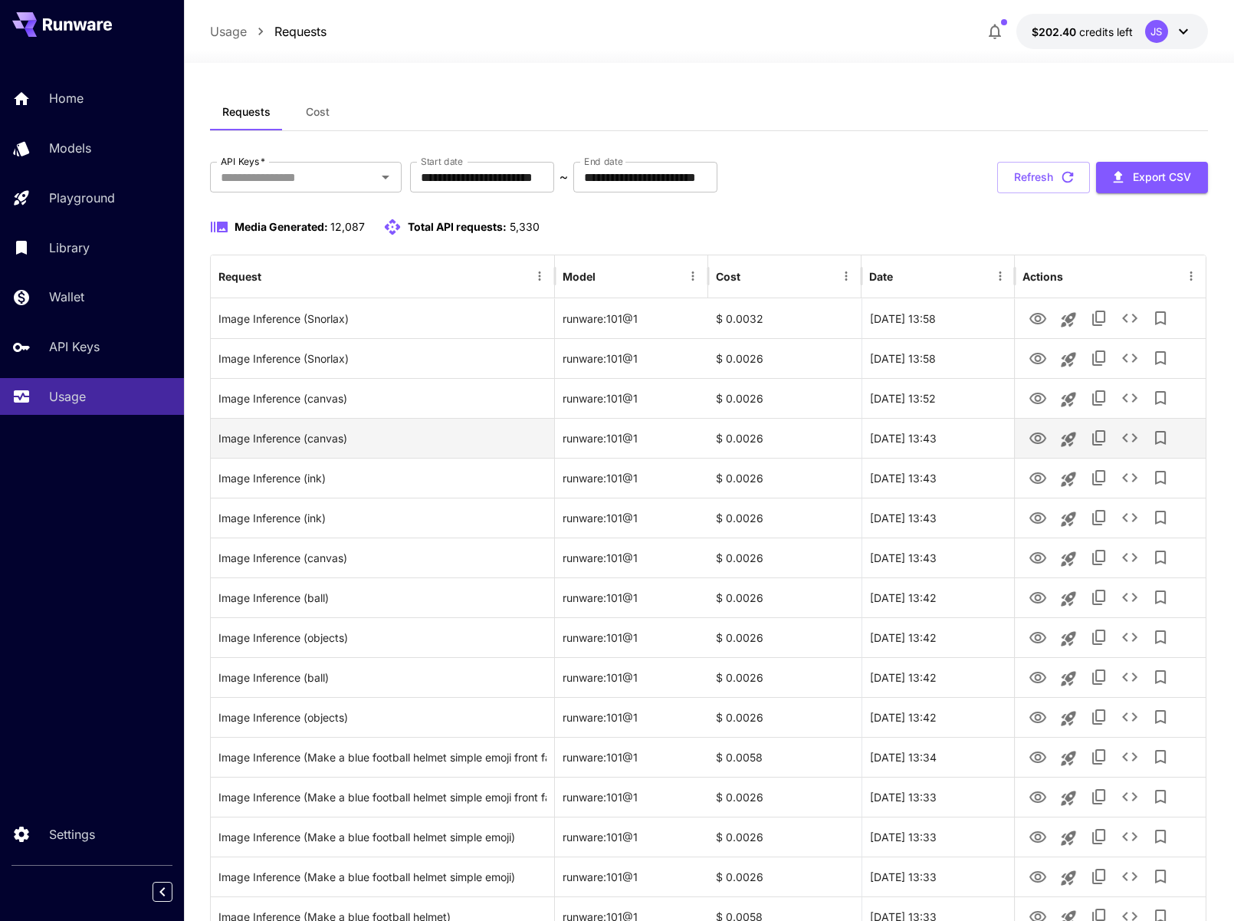
scroll to position [1, 0]
